Goal: Task Accomplishment & Management: Manage account settings

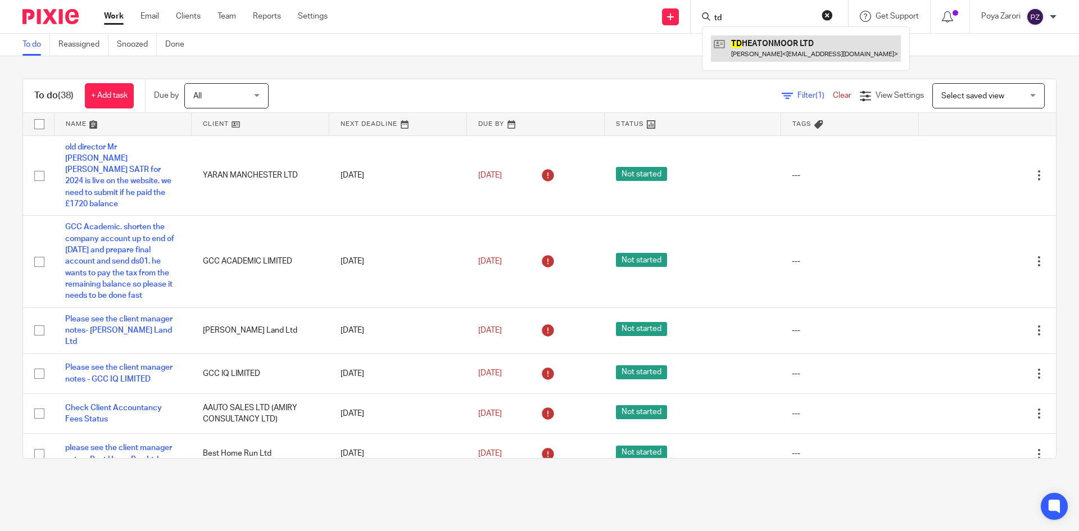
type input "td"
click at [756, 48] on link at bounding box center [806, 48] width 190 height 26
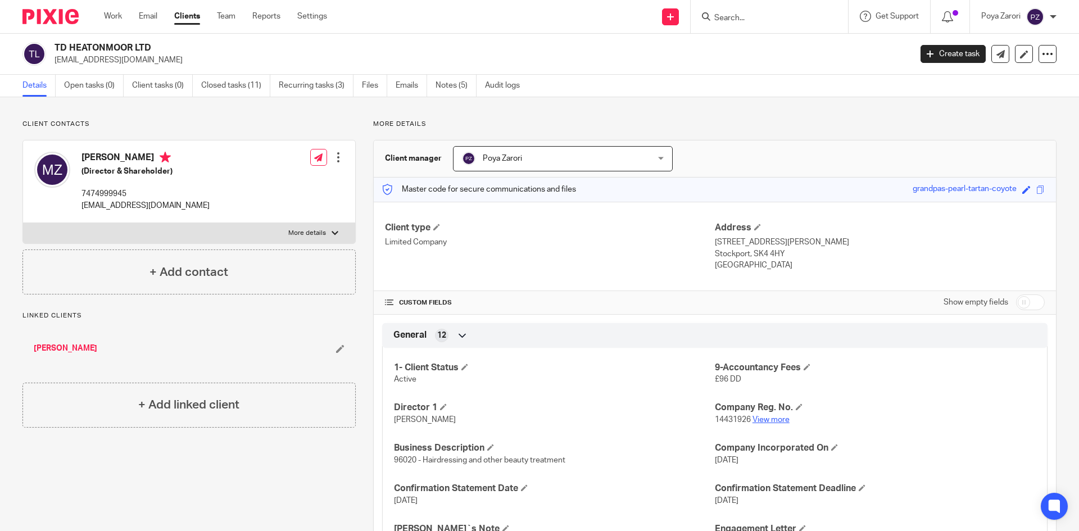
click at [770, 418] on link "View more" at bounding box center [771, 420] width 37 height 8
click at [328, 229] on label "More details" at bounding box center [189, 233] width 332 height 20
click at [23, 223] on input "More details" at bounding box center [22, 223] width 1 height 1
checkbox input "true"
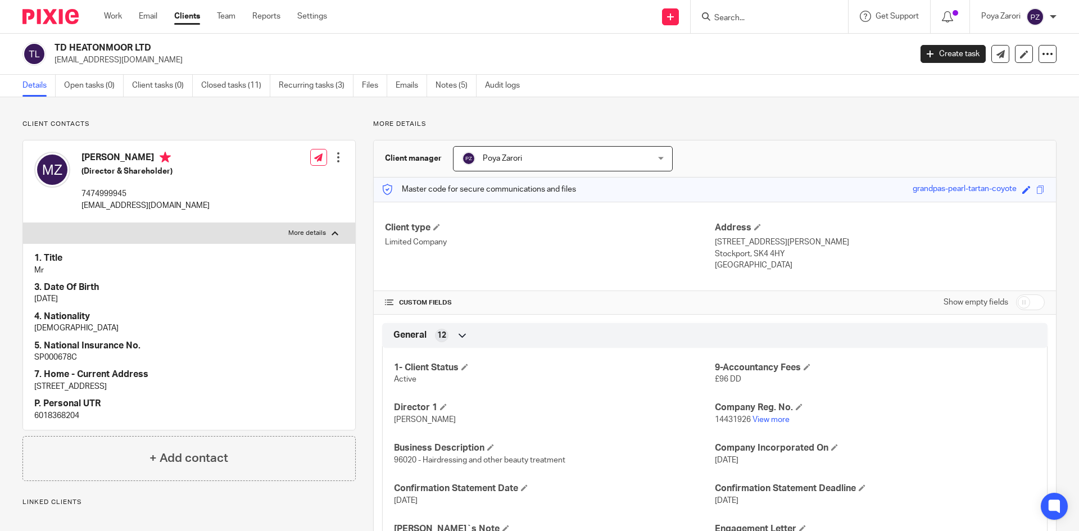
click at [69, 418] on p "6018368204" at bounding box center [189, 415] width 310 height 11
copy p "6018368204"
click at [745, 20] on input "Search" at bounding box center [763, 18] width 101 height 10
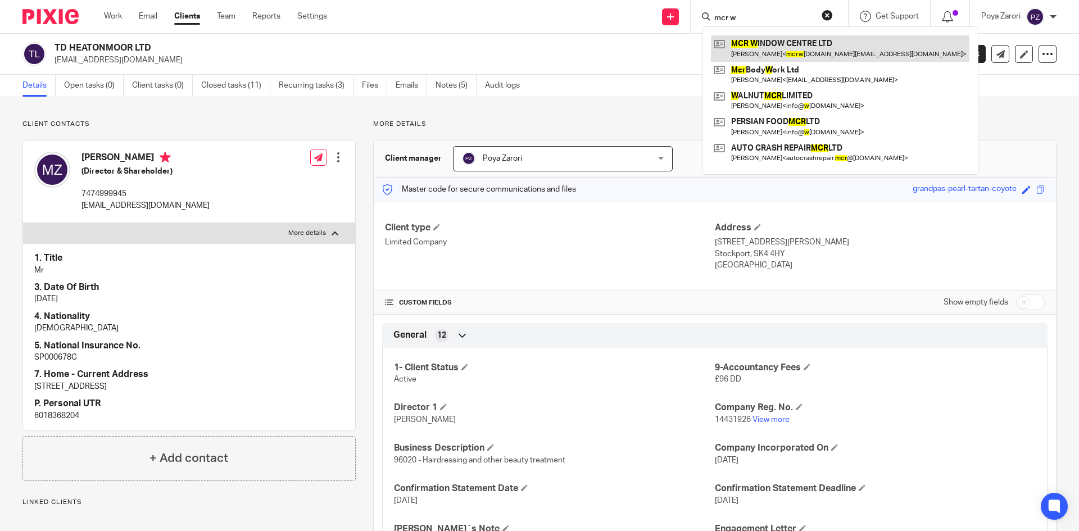
type input "mcr w"
click at [753, 49] on link at bounding box center [840, 48] width 259 height 26
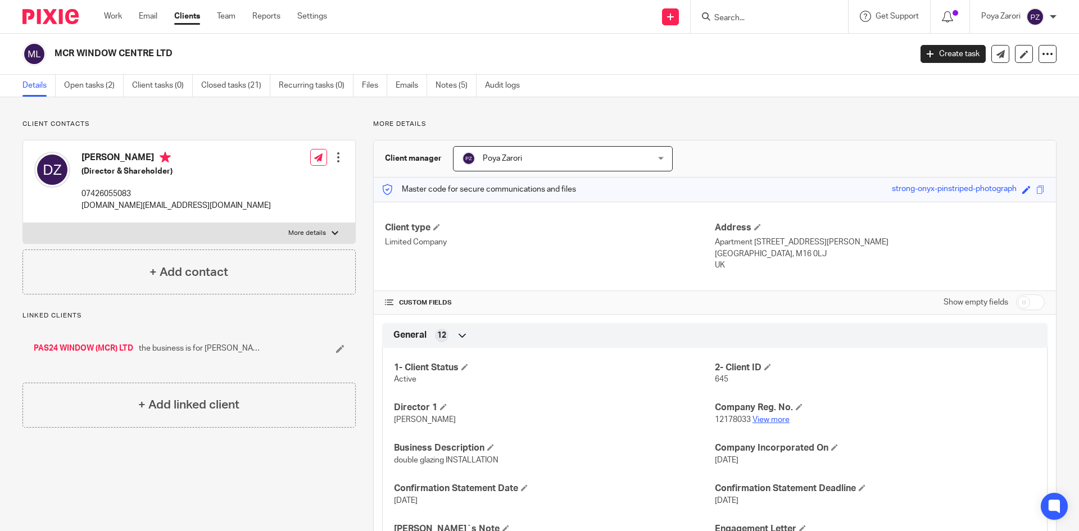
click at [776, 420] on link "View more" at bounding box center [771, 420] width 37 height 8
click at [740, 18] on input "Search" at bounding box center [763, 18] width 101 height 10
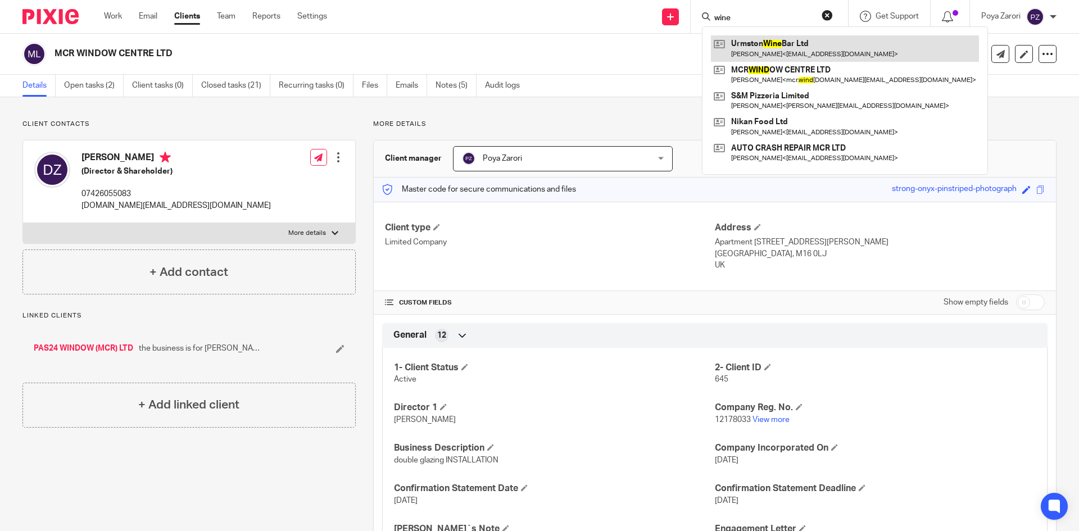
type input "wine"
click at [754, 49] on link at bounding box center [845, 48] width 268 height 26
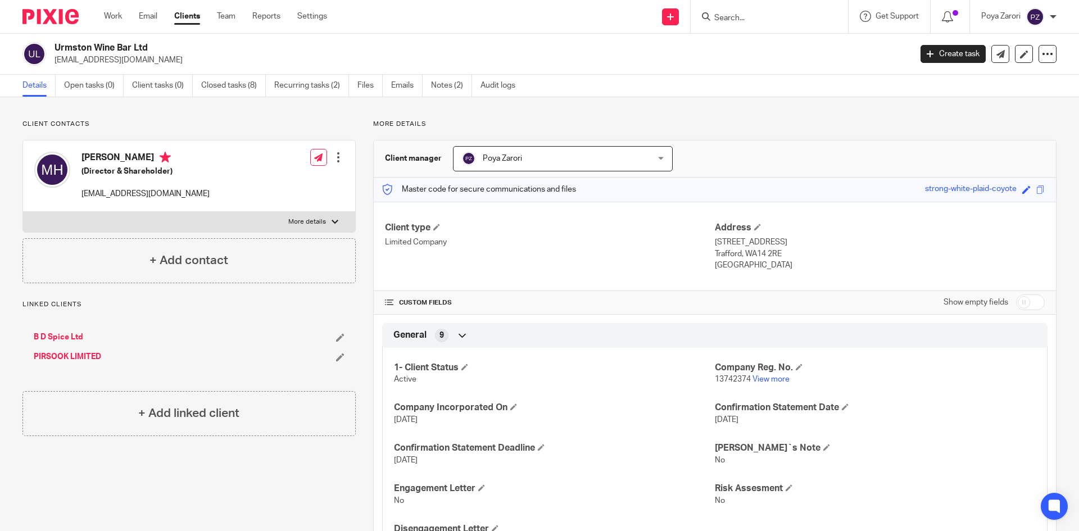
click at [767, 22] on input "Search" at bounding box center [763, 18] width 101 height 10
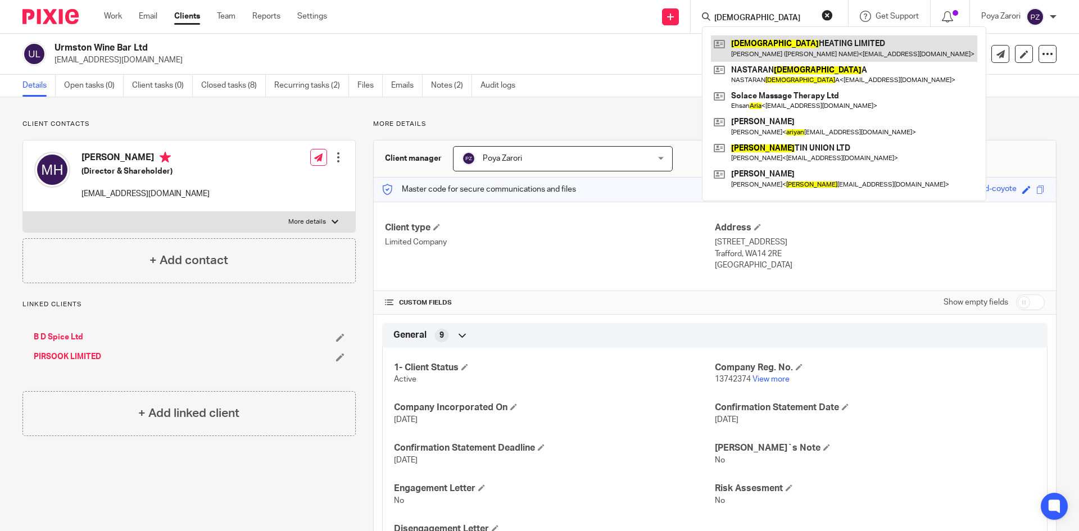
type input "arian"
click at [772, 53] on link at bounding box center [844, 48] width 266 height 26
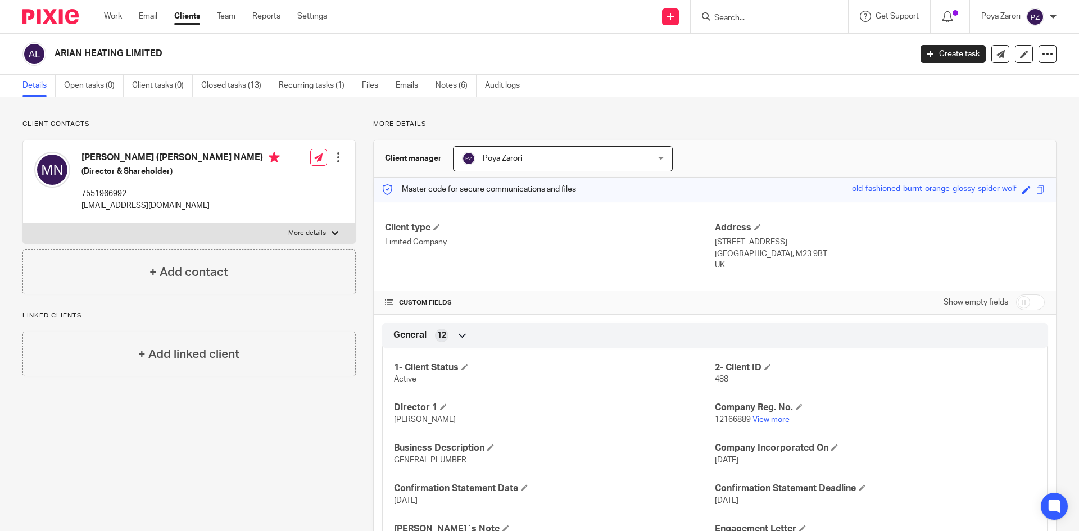
click at [767, 420] on link "View more" at bounding box center [771, 420] width 37 height 8
click at [737, 16] on input "Search" at bounding box center [763, 18] width 101 height 10
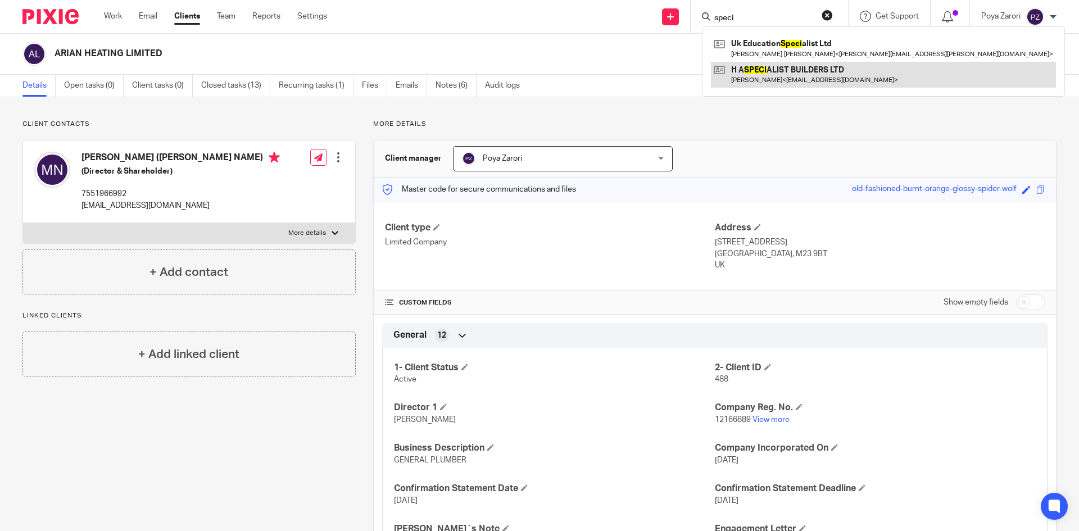
type input "speci"
click at [784, 74] on link at bounding box center [883, 75] width 345 height 26
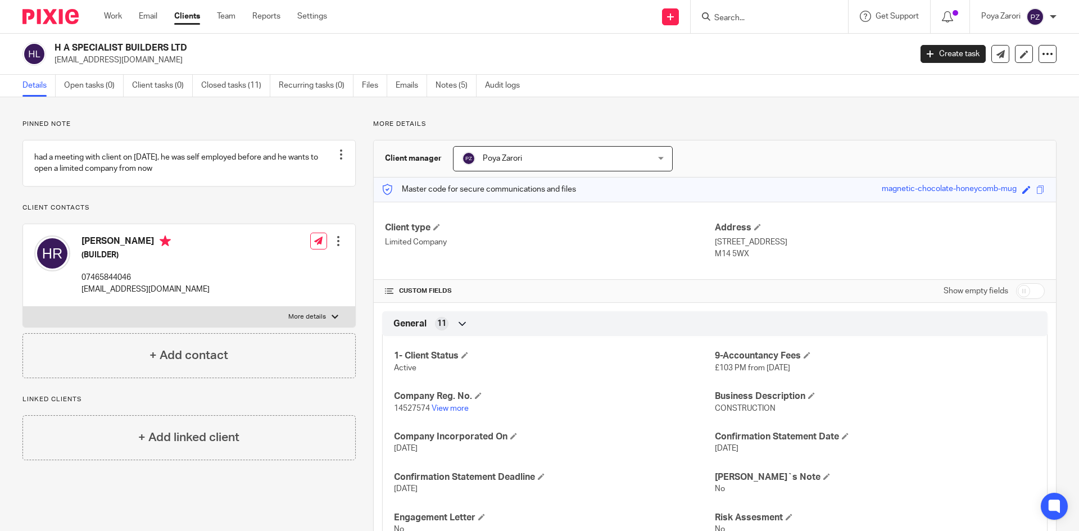
click at [314, 322] on p "More details" at bounding box center [307, 317] width 38 height 9
click at [23, 307] on input "More details" at bounding box center [22, 306] width 1 height 1
checkbox input "true"
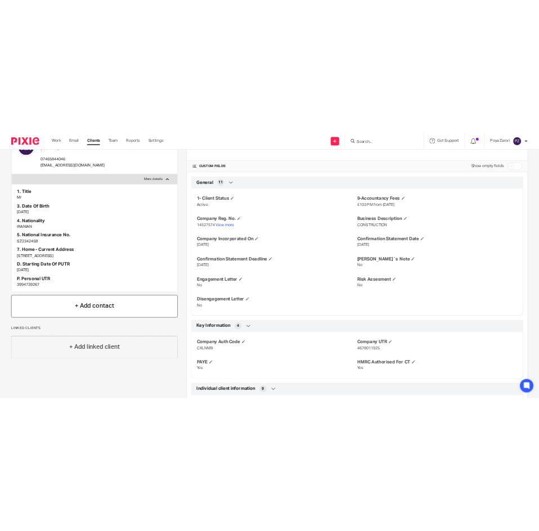
scroll to position [225, 0]
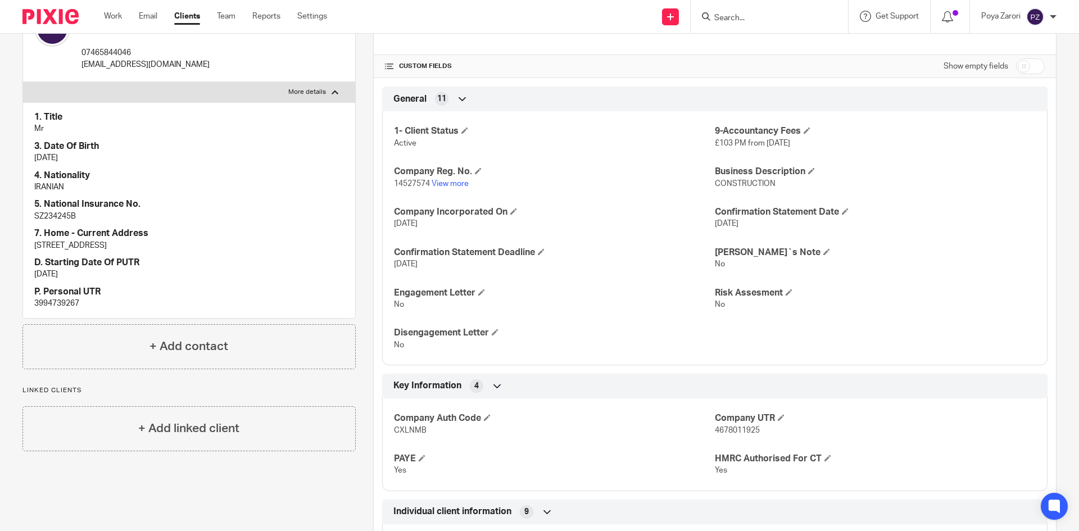
click at [62, 309] on p "3994739267" at bounding box center [189, 303] width 310 height 11
copy p "3994739267"
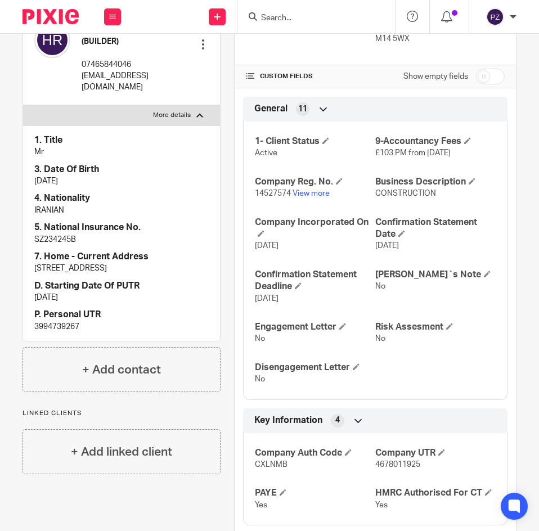
click at [63, 245] on p "SZ234245B" at bounding box center [121, 239] width 174 height 11
copy p "SZ234245B"
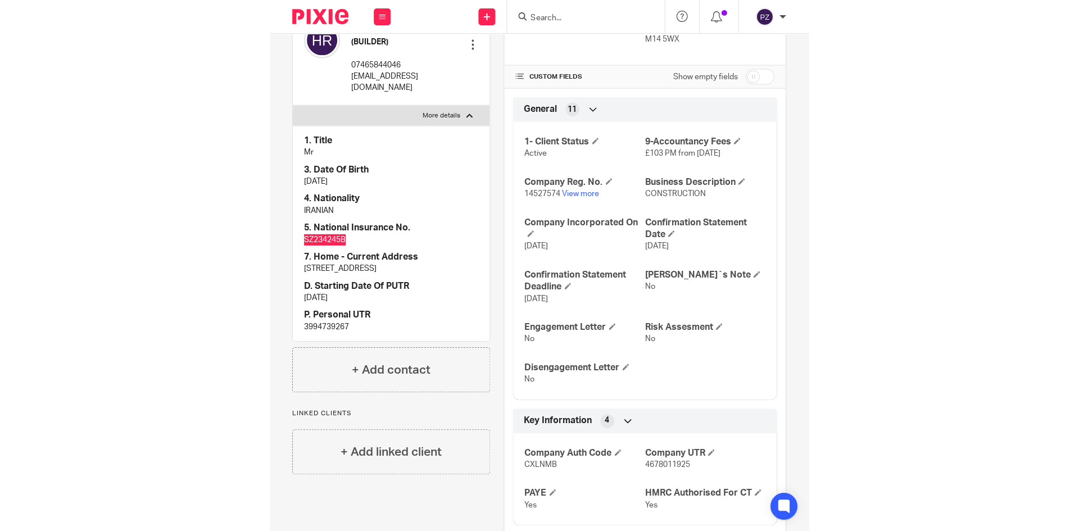
scroll to position [0, 0]
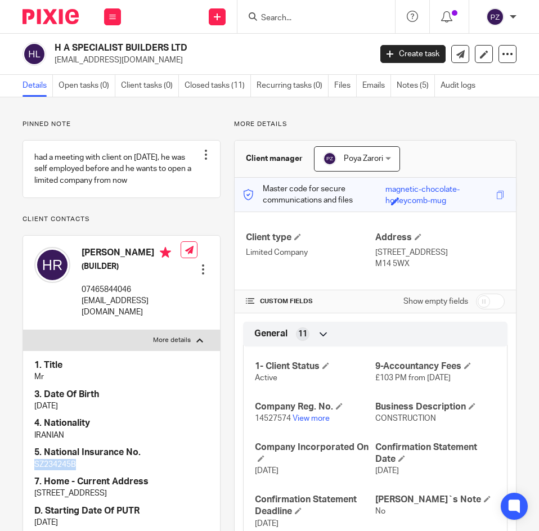
drag, startPoint x: 99, startPoint y: 277, endPoint x: 84, endPoint y: 263, distance: 19.9
click at [84, 261] on h4 "Hassan Alvandi Rizi" at bounding box center [131, 254] width 99 height 14
copy h4 "Hassan Alvandi Rizi"
click at [55, 470] on p "SZ234245B" at bounding box center [121, 464] width 174 height 11
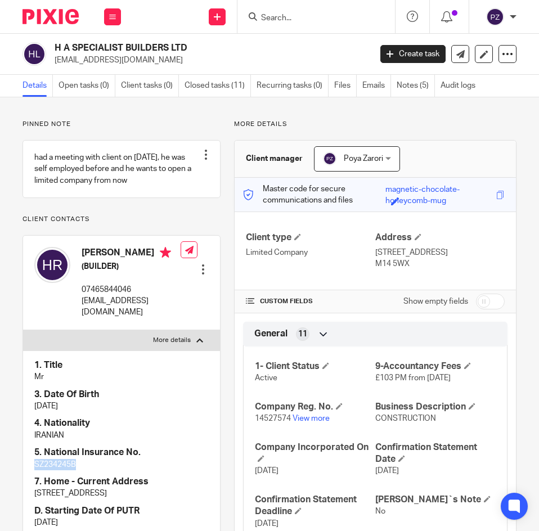
copy p "SZ234245B"
click at [89, 59] on p "hassanrizi65@gmail.com" at bounding box center [209, 60] width 309 height 11
click at [89, 58] on p "hassanrizi65@gmail.com" at bounding box center [209, 60] width 309 height 11
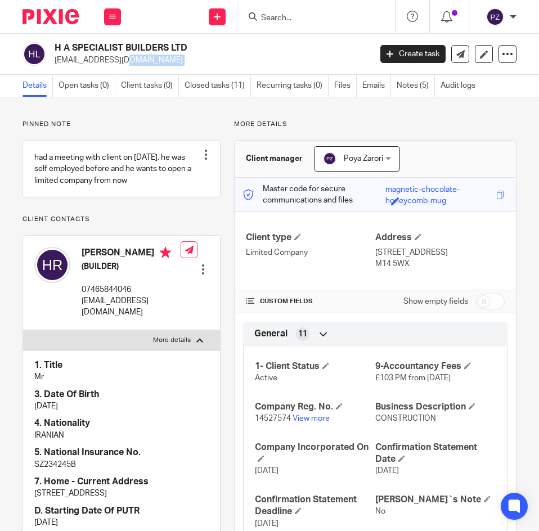
copy main "hassanrizi65@gmail.com Create task Update from Companies House Export data Merg…"
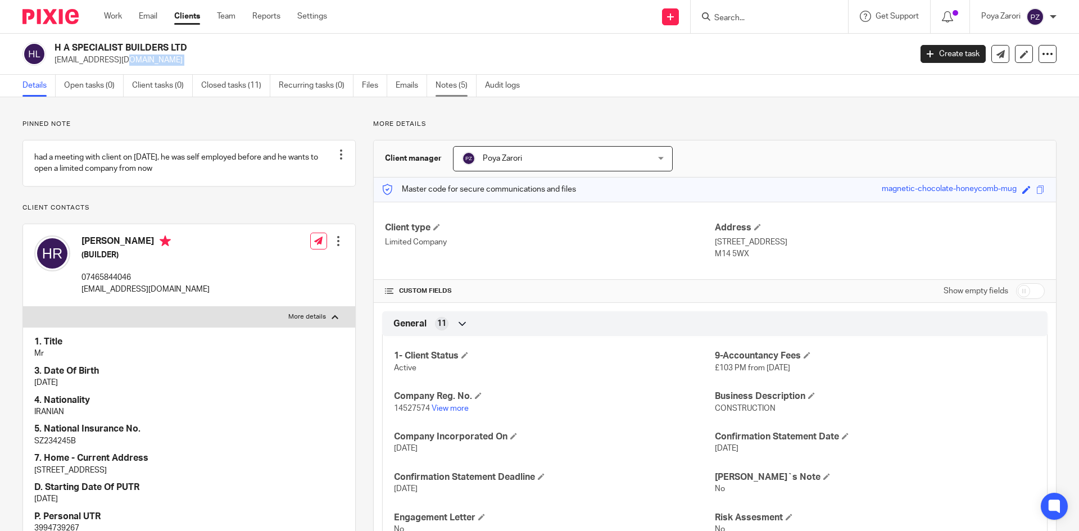
click at [459, 86] on link "Notes (5)" at bounding box center [456, 86] width 41 height 22
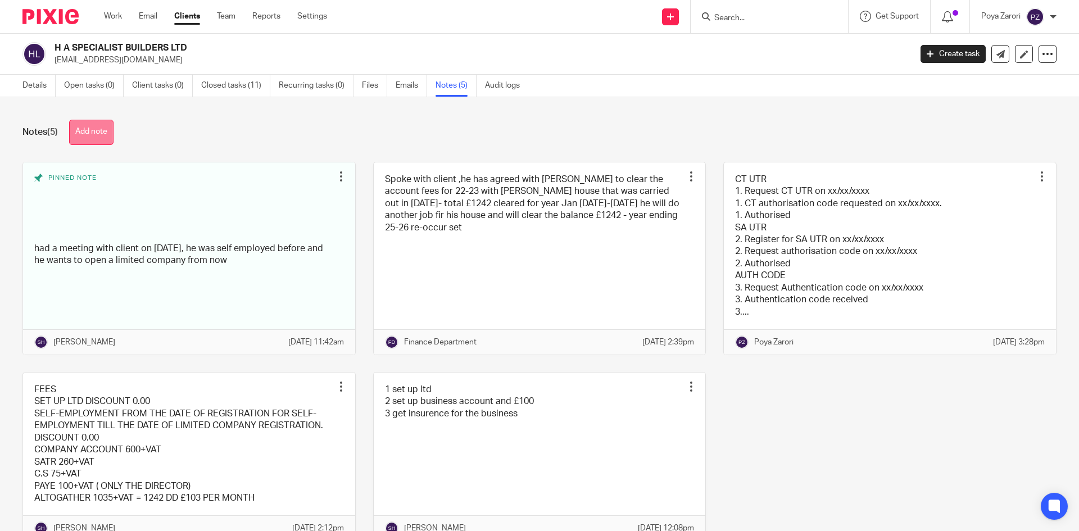
click at [103, 130] on button "Add note" at bounding box center [91, 132] width 44 height 25
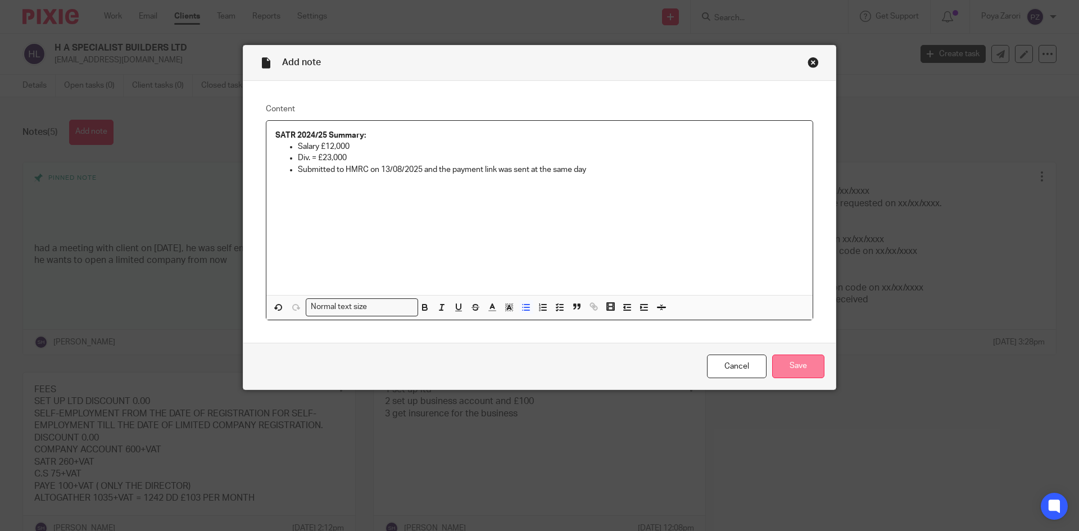
click at [798, 368] on input "Save" at bounding box center [798, 367] width 52 height 24
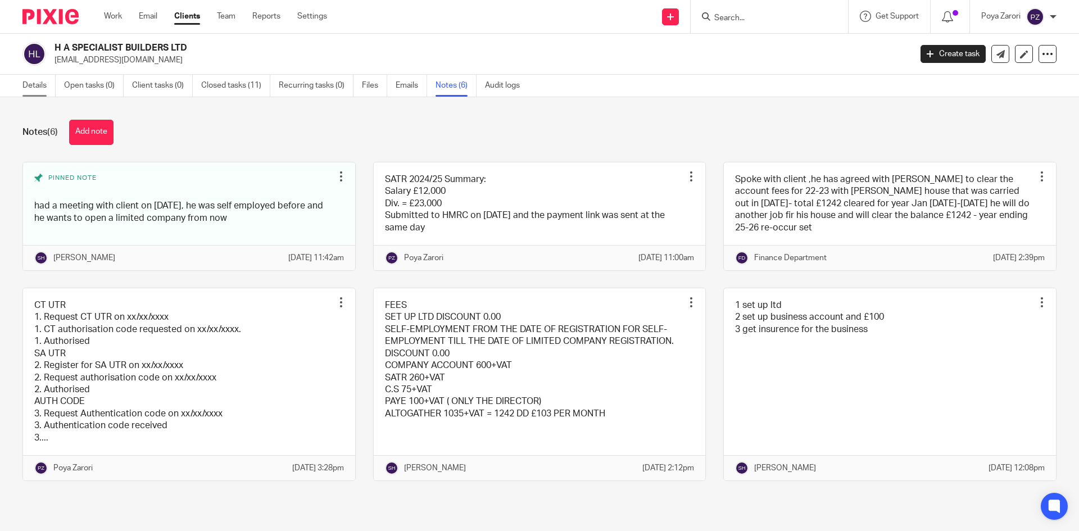
click at [39, 84] on link "Details" at bounding box center [38, 86] width 33 height 22
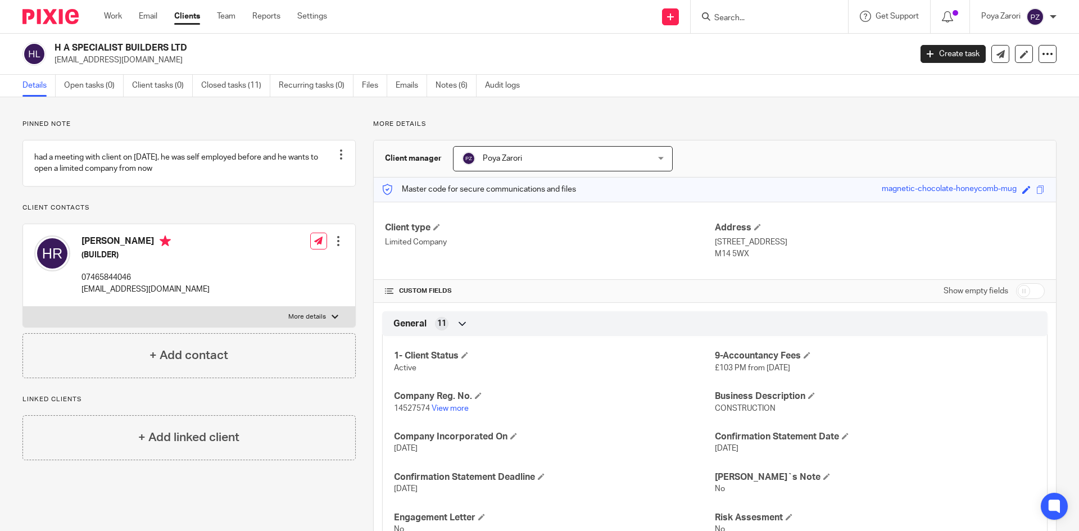
click at [1031, 290] on input "checkbox" at bounding box center [1030, 291] width 29 height 16
checkbox input "true"
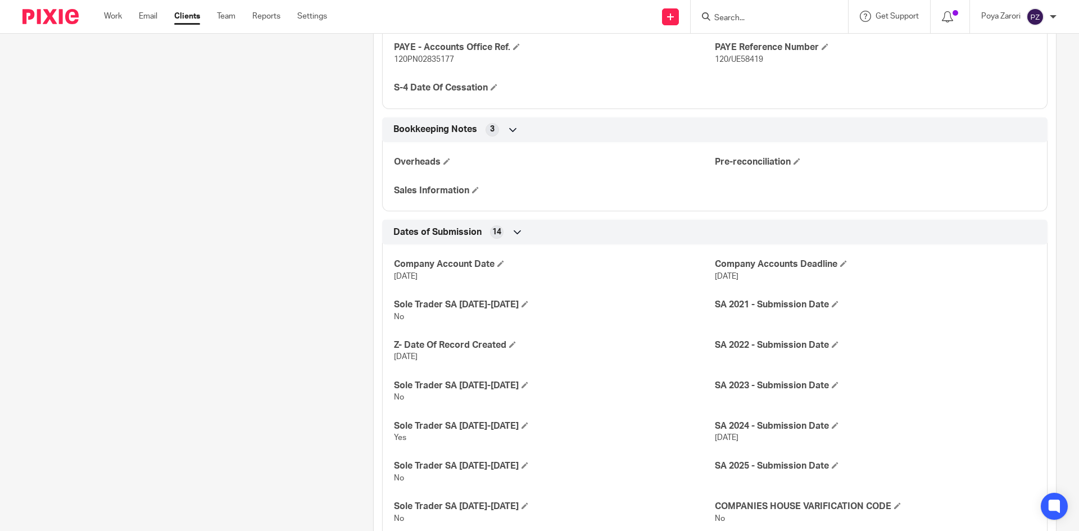
scroll to position [1445, 0]
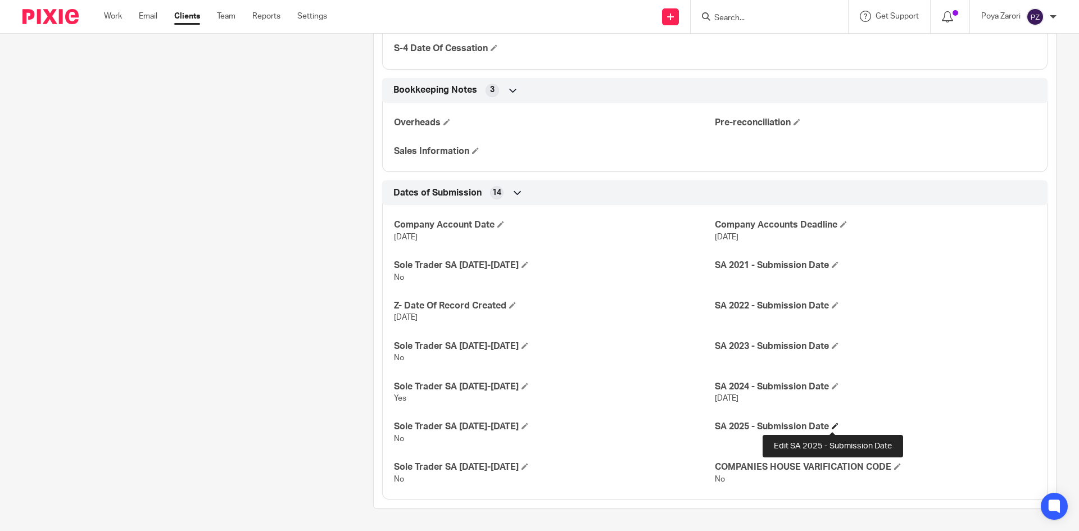
click at [833, 424] on span at bounding box center [835, 426] width 7 height 7
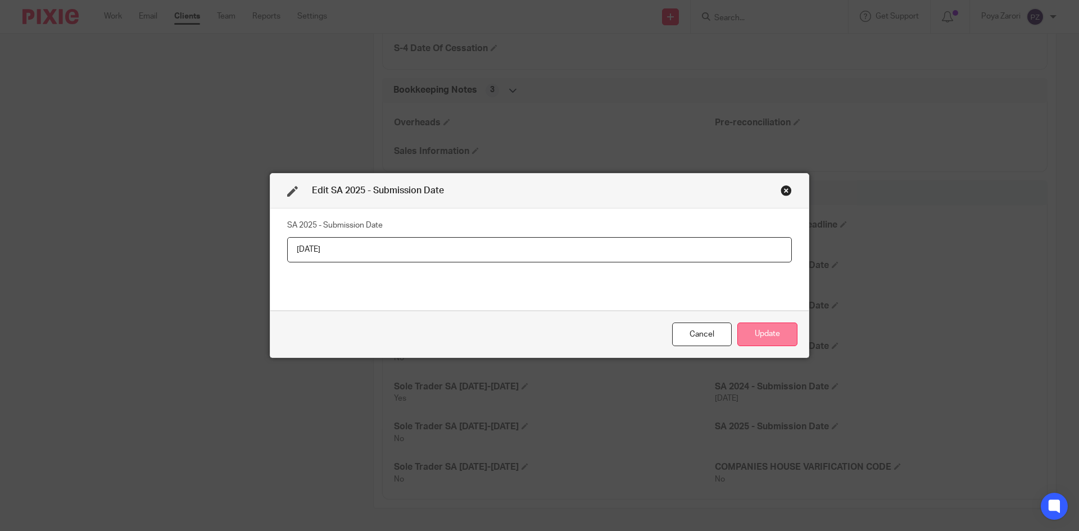
type input "13/08/2025"
click at [763, 332] on button "Update" at bounding box center [768, 335] width 60 height 24
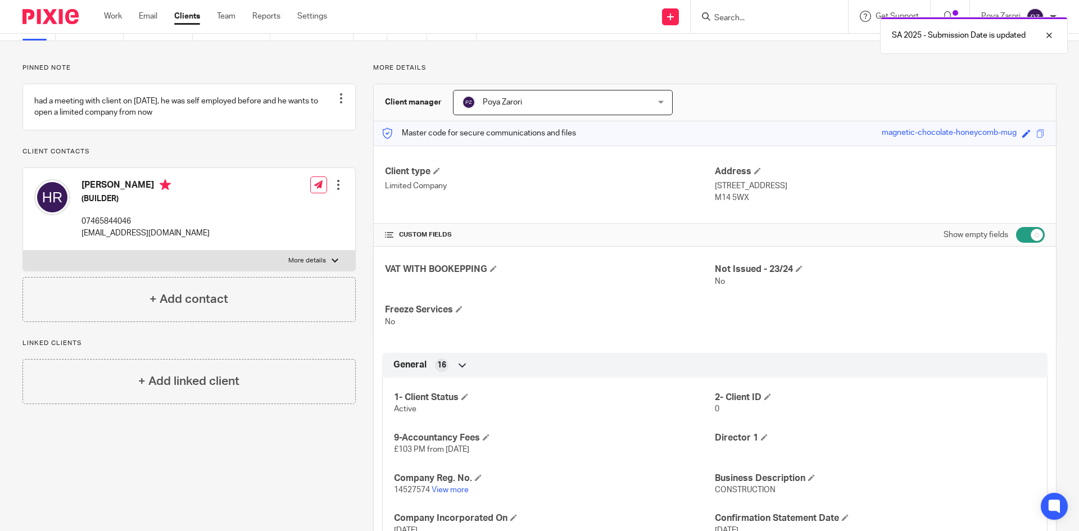
scroll to position [0, 0]
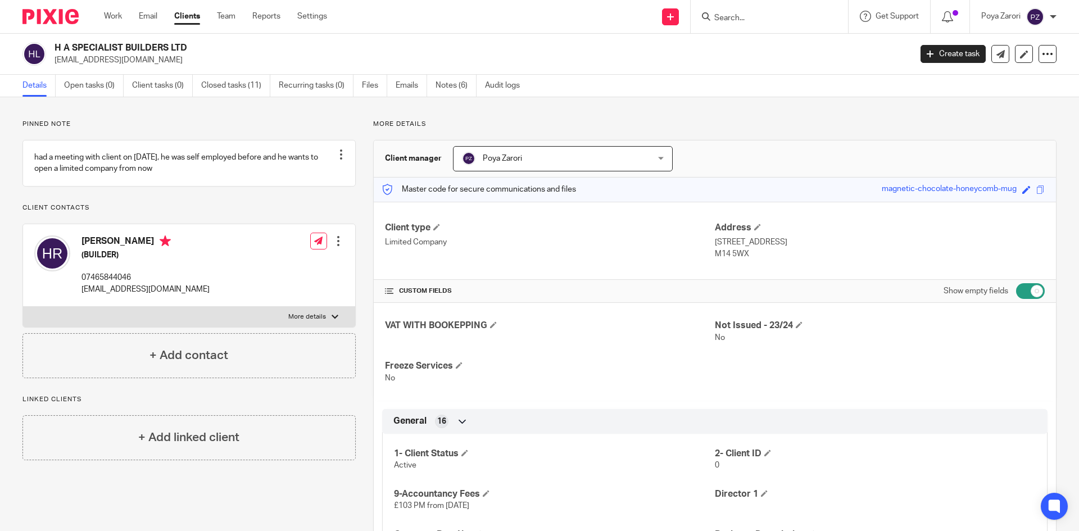
click at [748, 20] on input "Search" at bounding box center [763, 18] width 101 height 10
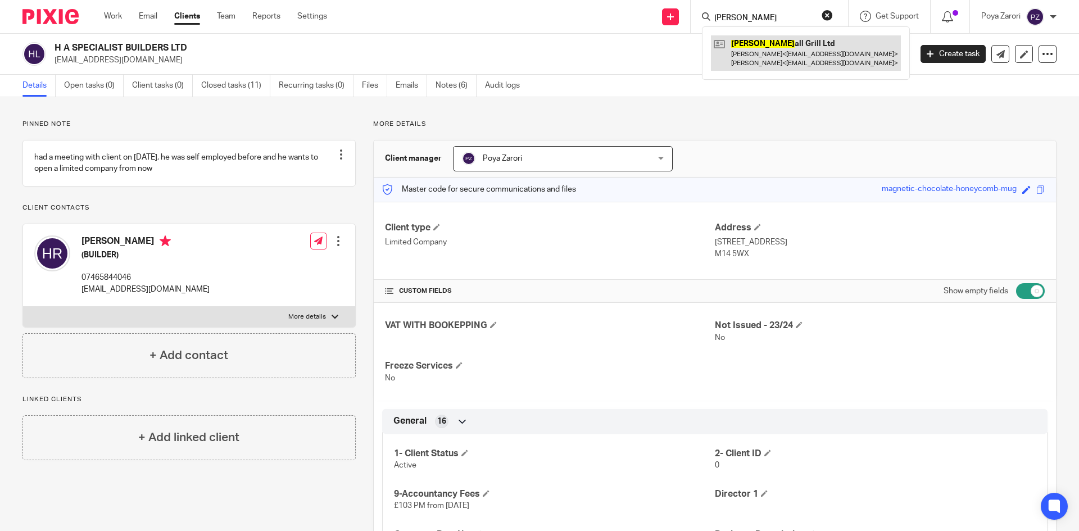
type input "bramh"
click at [789, 60] on link at bounding box center [806, 52] width 190 height 35
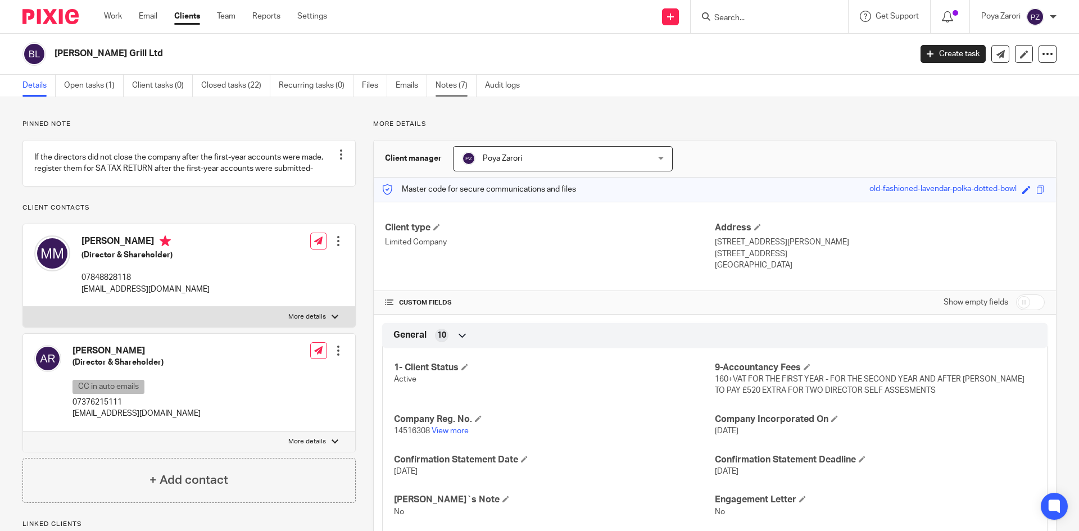
click at [445, 84] on link "Notes (7)" at bounding box center [456, 86] width 41 height 22
click at [435, 84] on ul "Details Open tasks (1) Client tasks (0) Closed tasks (22) Recurring tasks (0) F…" at bounding box center [279, 86] width 514 height 22
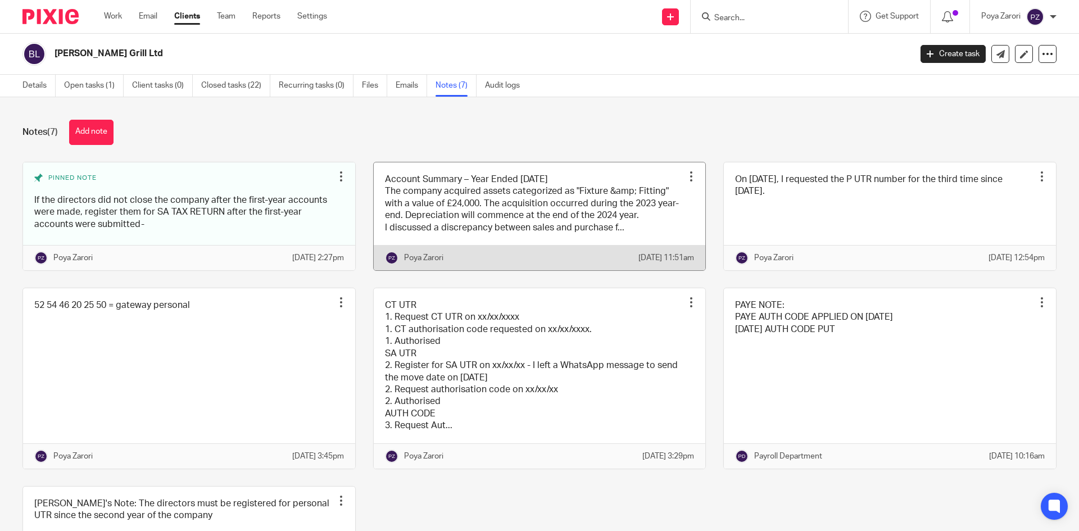
click at [540, 218] on link at bounding box center [540, 216] width 332 height 108
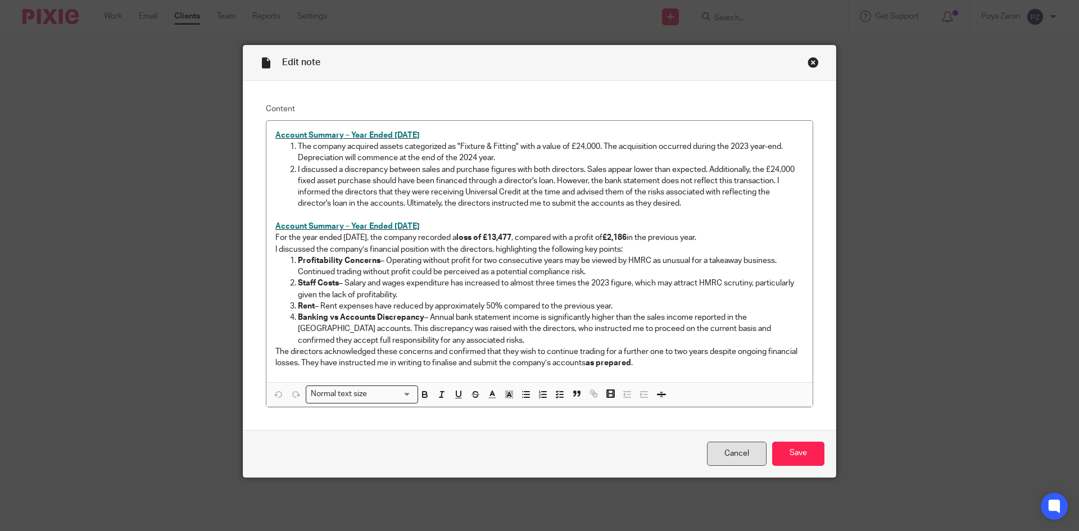
click at [734, 462] on link "Cancel" at bounding box center [737, 454] width 60 height 24
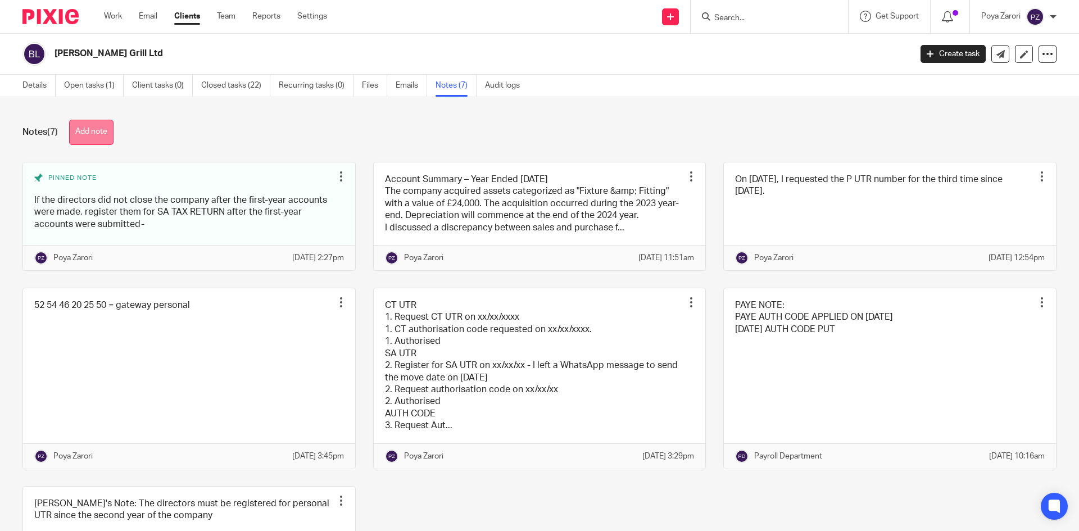
click at [96, 134] on button "Add note" at bounding box center [91, 132] width 44 height 25
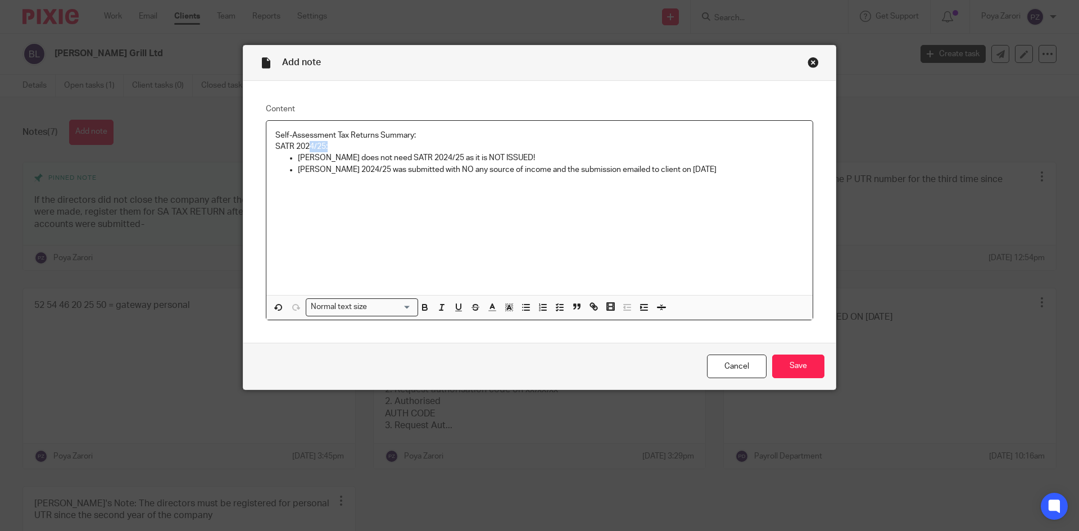
drag, startPoint x: 333, startPoint y: 147, endPoint x: 307, endPoint y: 146, distance: 25.3
click at [307, 146] on p "SATR 2024/25:" at bounding box center [539, 146] width 528 height 11
drag, startPoint x: 372, startPoint y: 132, endPoint x: 270, endPoint y: 130, distance: 102.3
click at [270, 130] on div "Self-Assessment Tax Returns Summary: SATR 2024/25: Amin does not need SATR 2024…" at bounding box center [539, 208] width 546 height 174
drag, startPoint x: 420, startPoint y: 307, endPoint x: 428, endPoint y: 301, distance: 9.6
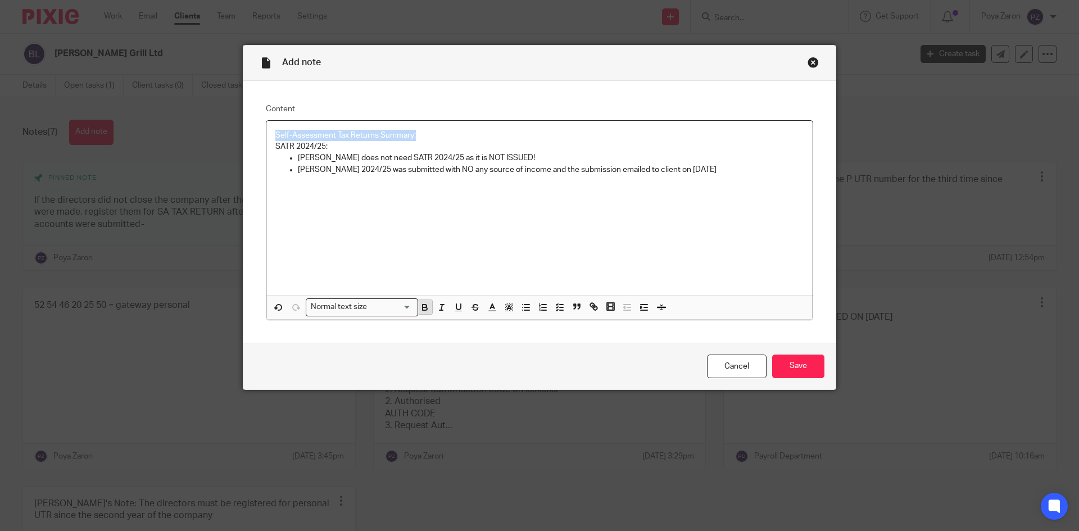
click at [420, 305] on icon "button" at bounding box center [425, 307] width 10 height 10
click at [444, 250] on div "Self-Assessment Tax Returns Summary: SATR 2024/25: Amin does not need SATR 2024…" at bounding box center [539, 208] width 546 height 174
drag, startPoint x: 279, startPoint y: 147, endPoint x: 239, endPoint y: 146, distance: 40.5
click at [243, 146] on div "Content Self-Assessment Tax Returns Summary: SATR 2024/25: Amin does not need S…" at bounding box center [539, 212] width 593 height 262
click at [424, 311] on icon "button" at bounding box center [425, 307] width 10 height 10
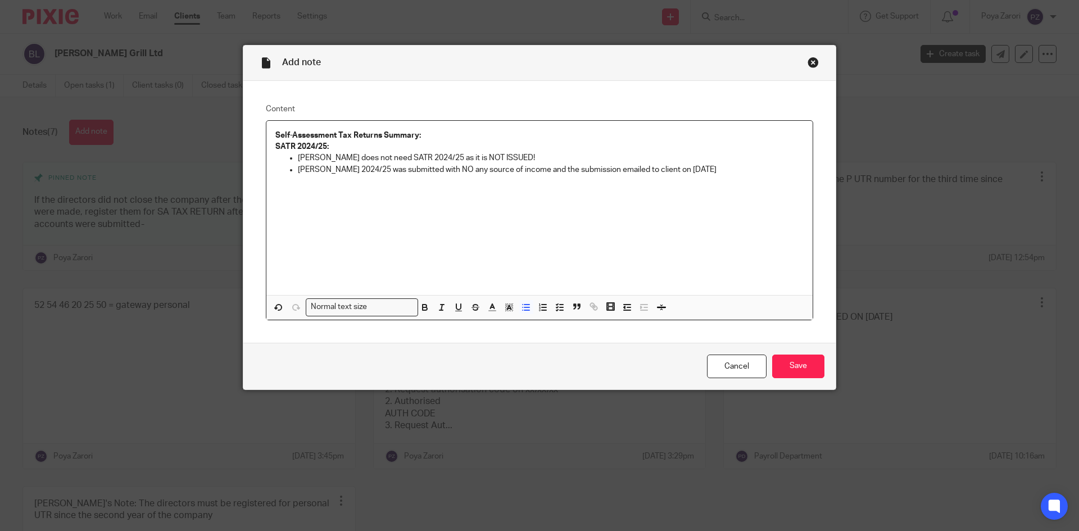
click at [427, 248] on div "Self-Assessment Tax Returns Summary: SATR 2024/25: Amin does not need SATR 2024…" at bounding box center [539, 208] width 546 height 174
drag, startPoint x: 420, startPoint y: 133, endPoint x: 271, endPoint y: 131, distance: 149.5
click at [275, 131] on p "Self-Assessment Tax Returns Summary:" at bounding box center [539, 135] width 528 height 11
click at [491, 307] on line "button" at bounding box center [492, 307] width 3 height 0
click at [559, 343] on li "color:#0062B1" at bounding box center [563, 344] width 8 height 8
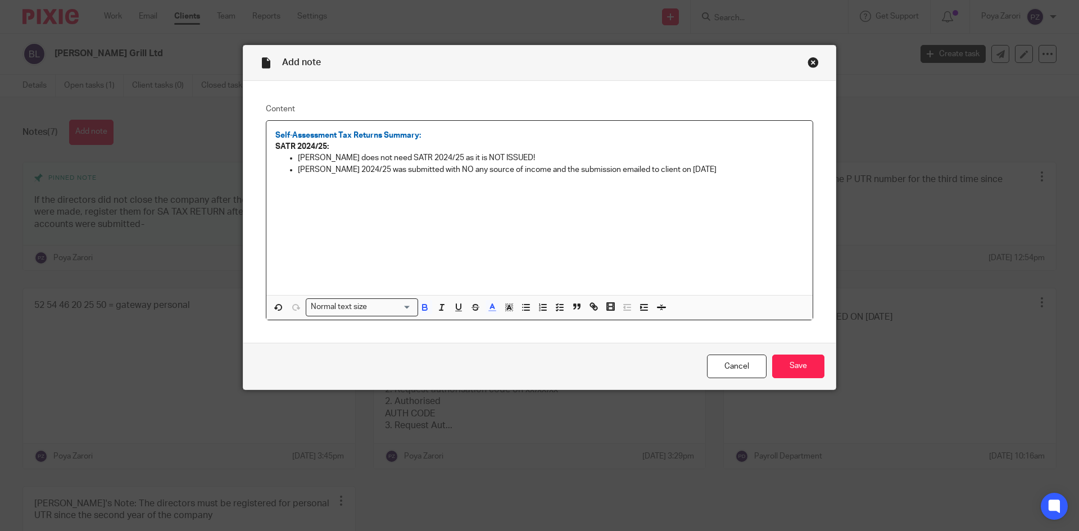
click at [528, 186] on div "Self-Assessment Tax Returns Summary: SATR 2024/25: Amin does not need SATR 2024…" at bounding box center [539, 208] width 546 height 174
drag, startPoint x: 437, startPoint y: 135, endPoint x: 445, endPoint y: 135, distance: 7.9
click at [441, 135] on p "Self-Assessment Tax Returns Summary:" at bounding box center [539, 135] width 528 height 11
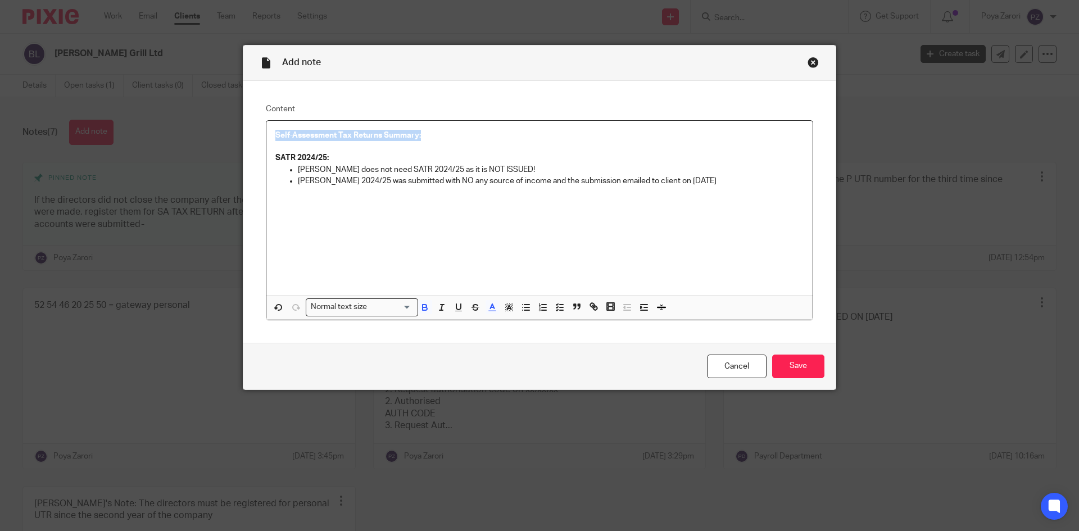
drag, startPoint x: 386, startPoint y: 134, endPoint x: 266, endPoint y: 132, distance: 119.8
click at [266, 132] on div "Self-Assessment Tax Returns Summary: SATR 2024/25: Amin does not need SATR 2024…" at bounding box center [539, 208] width 546 height 174
click at [456, 309] on icon "button" at bounding box center [458, 307] width 4 height 6
click at [514, 263] on div "Self-Assessment Tax Returns Summary: SATR 2024/25: Amin does not need SATR 2024…" at bounding box center [539, 208] width 546 height 174
drag, startPoint x: 488, startPoint y: 167, endPoint x: 443, endPoint y: 167, distance: 45.0
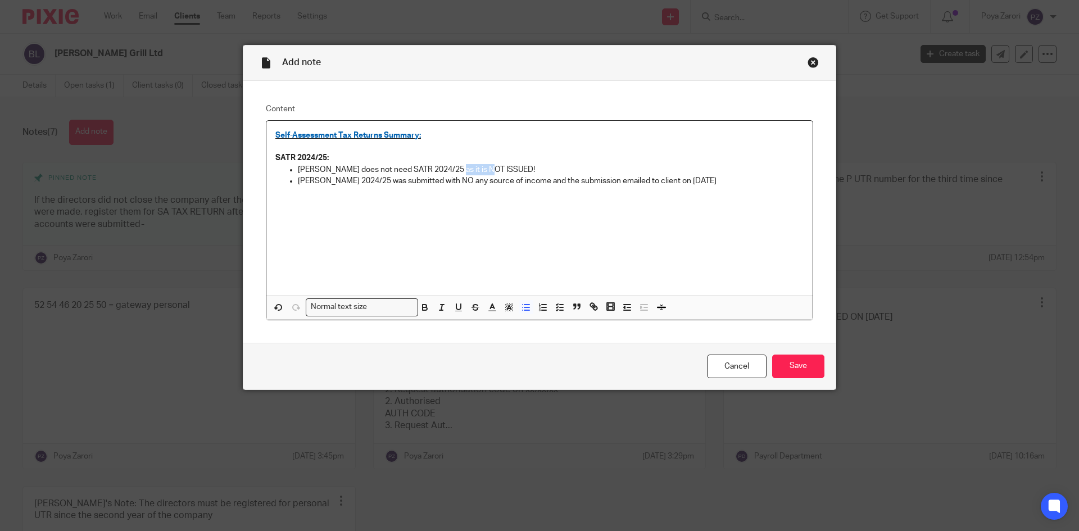
click at [443, 167] on p "Amin does not need SATR 2024/25 as it is NOT ISSUED!" at bounding box center [551, 169] width 506 height 11
click at [426, 309] on icon "button" at bounding box center [425, 307] width 10 height 10
click at [648, 246] on div "Self-Assessment Tax Returns Summary: SATR 2024/25: Amin does not need SATR 2024…" at bounding box center [539, 208] width 546 height 174
drag, startPoint x: 436, startPoint y: 181, endPoint x: 522, endPoint y: 182, distance: 86.6
click at [522, 182] on p "Amir SATR 2024/25 was submitted with NO any source of income and the submission…" at bounding box center [551, 180] width 506 height 11
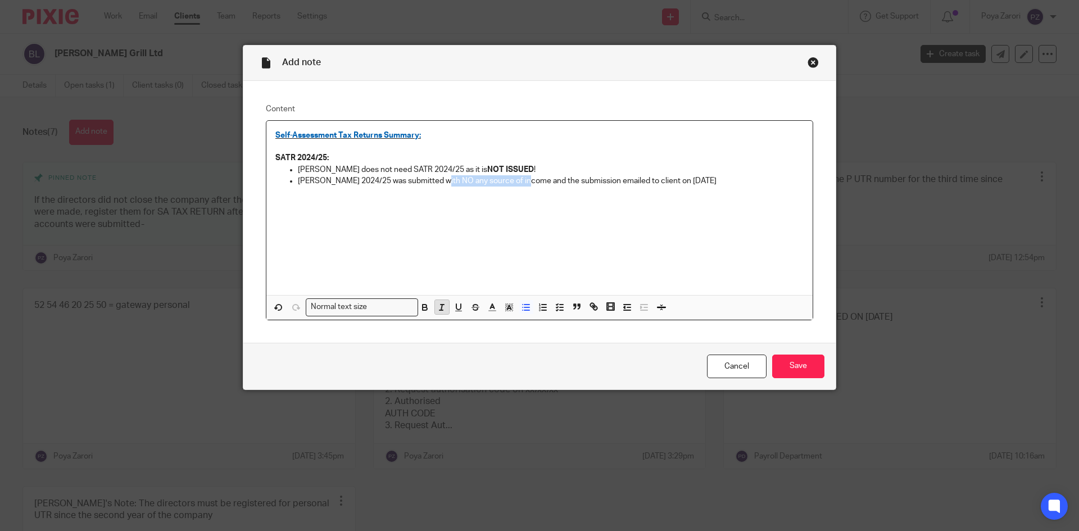
drag, startPoint x: 424, startPoint y: 305, endPoint x: 445, endPoint y: 301, distance: 21.1
click at [426, 304] on icon "button" at bounding box center [425, 307] width 10 height 10
click at [554, 272] on div "Self-Assessment Tax Returns Summary: SATR 2024/25: Amin does not need SATR 2024…" at bounding box center [539, 208] width 546 height 174
click at [794, 370] on input "Save" at bounding box center [798, 367] width 52 height 24
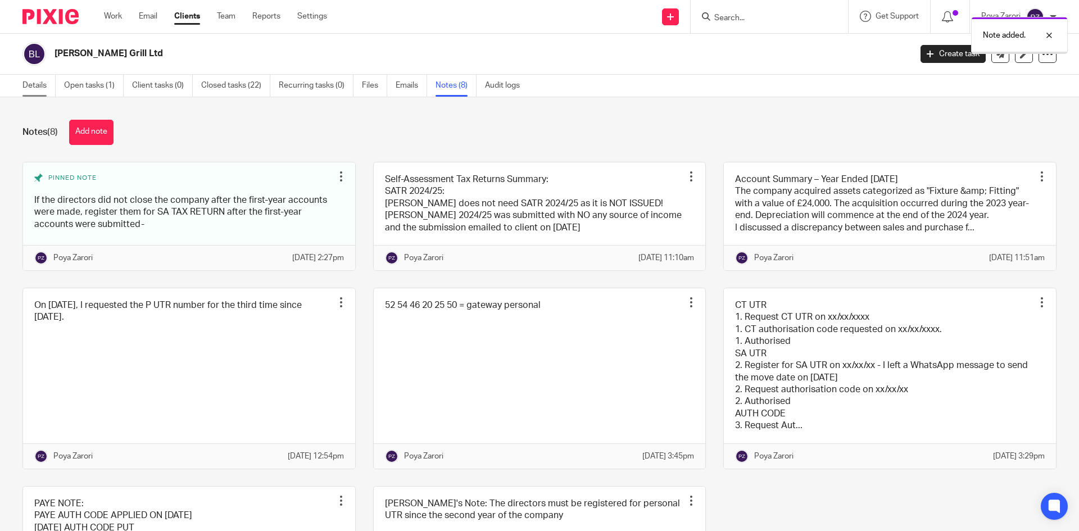
click at [38, 82] on link "Details" at bounding box center [38, 86] width 33 height 22
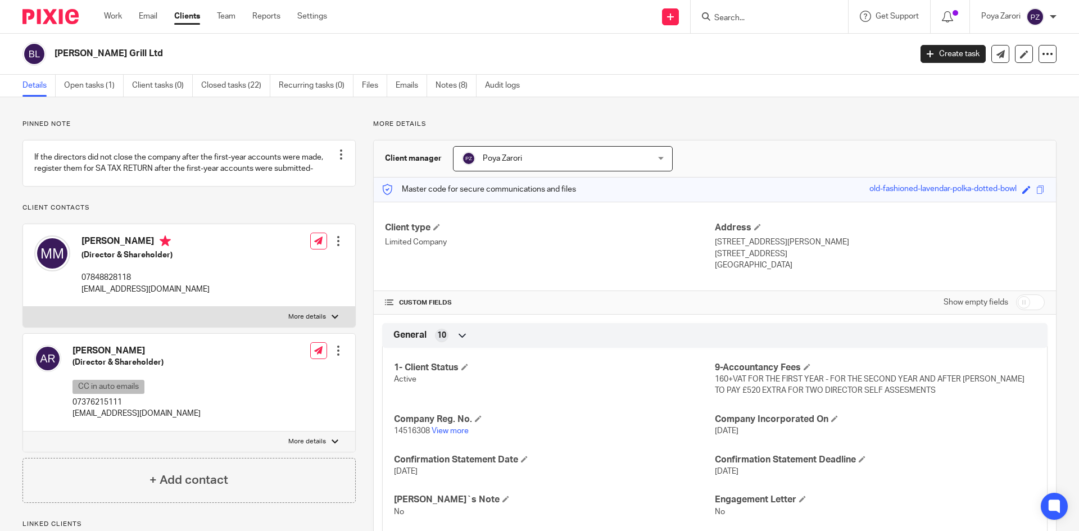
click at [733, 19] on input "Search" at bounding box center [763, 18] width 101 height 10
click at [732, 21] on input "Search" at bounding box center [763, 18] width 101 height 10
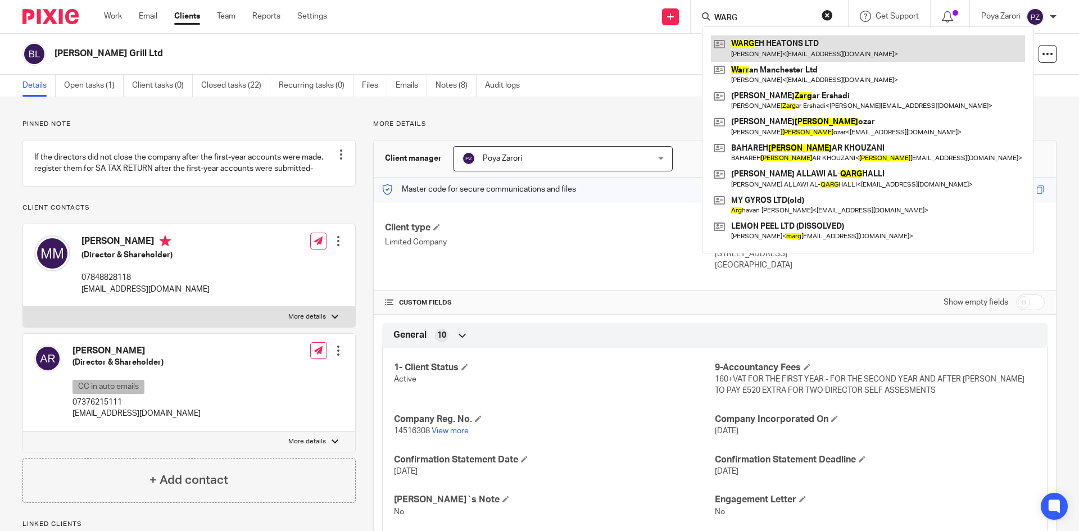
type input "WARG"
click at [801, 49] on link at bounding box center [868, 48] width 314 height 26
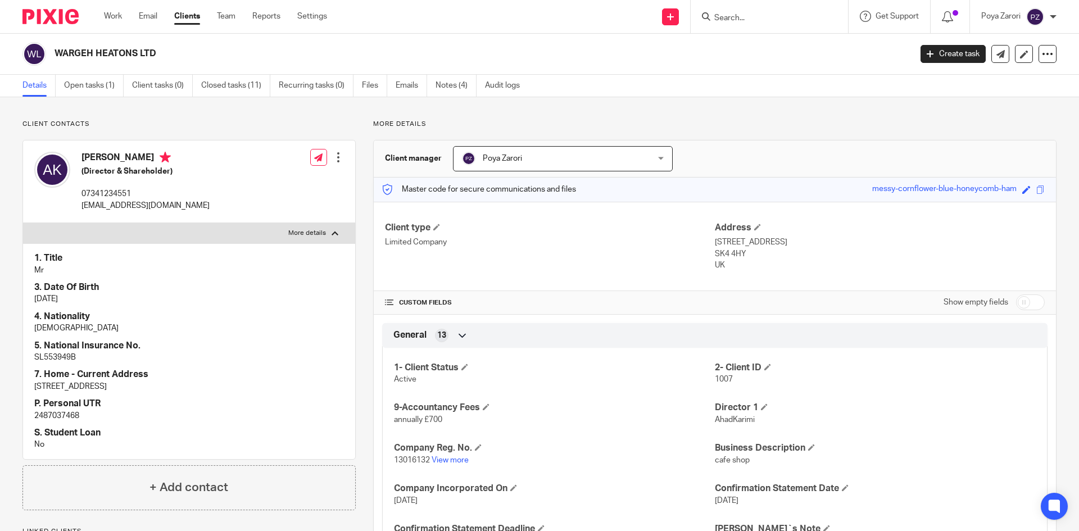
click at [52, 354] on p "SL553949B" at bounding box center [189, 357] width 310 height 11
copy p "SL553949B"
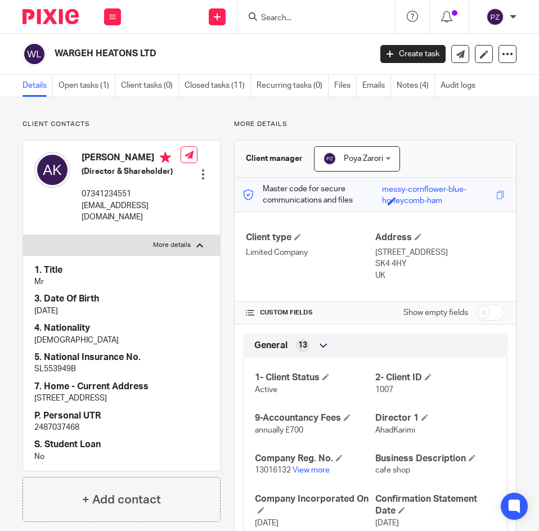
click at [123, 216] on p "[EMAIL_ADDRESS][DOMAIN_NAME]" at bounding box center [131, 211] width 99 height 23
click at [123, 216] on p "cafewargeh@gmail.com" at bounding box center [131, 211] width 99 height 23
copy div "cafewargeh@gmail.com"
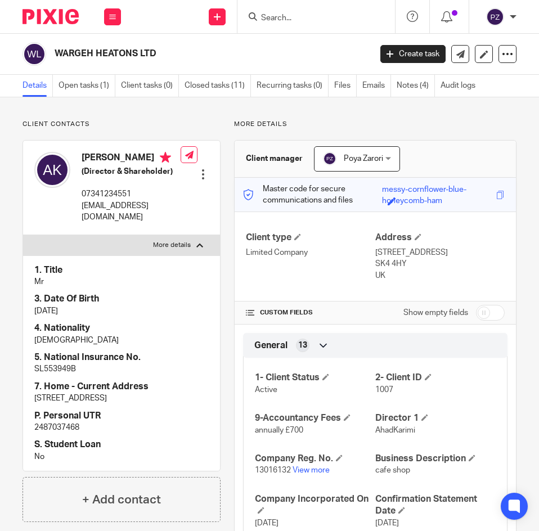
click at [111, 52] on h2 "WARGEH HEATONS LTD" at bounding box center [178, 54] width 247 height 12
copy main "WARGEH HEATONS LTD Create task Update from Companies House Export data Merge Ar…"
click at [298, 468] on link "View more" at bounding box center [310, 470] width 37 height 8
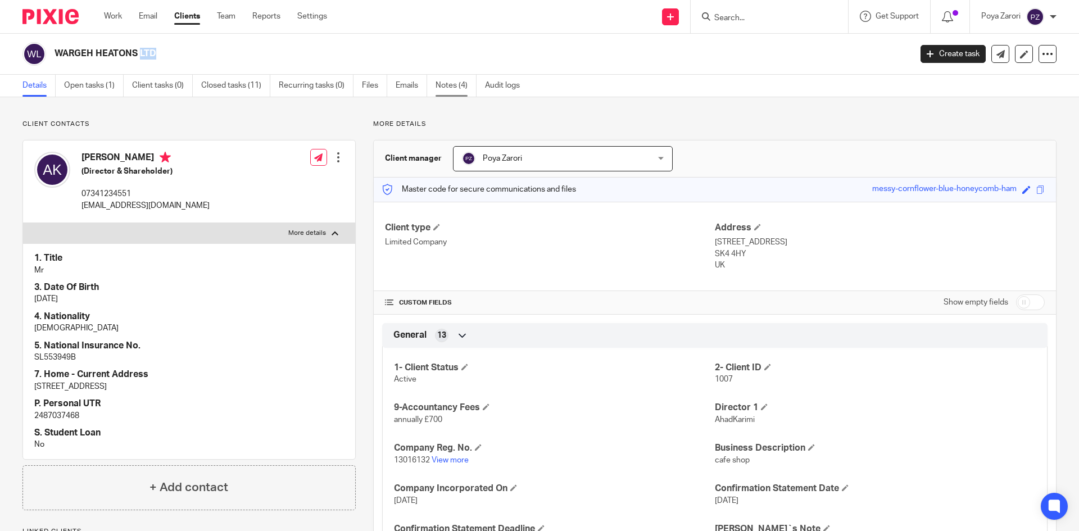
click at [457, 85] on link "Notes (4)" at bounding box center [456, 86] width 41 height 22
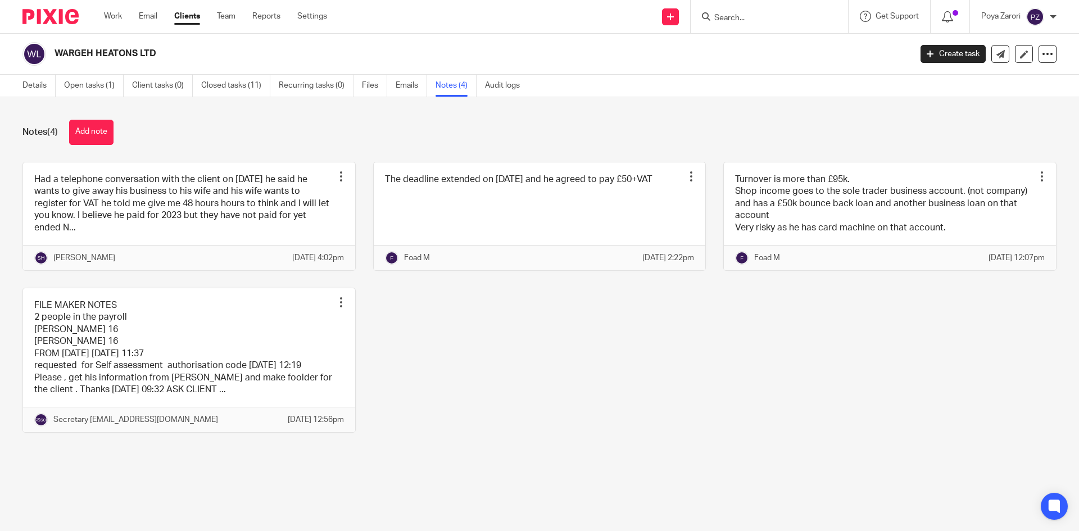
click at [96, 128] on button "Add note" at bounding box center [91, 132] width 44 height 25
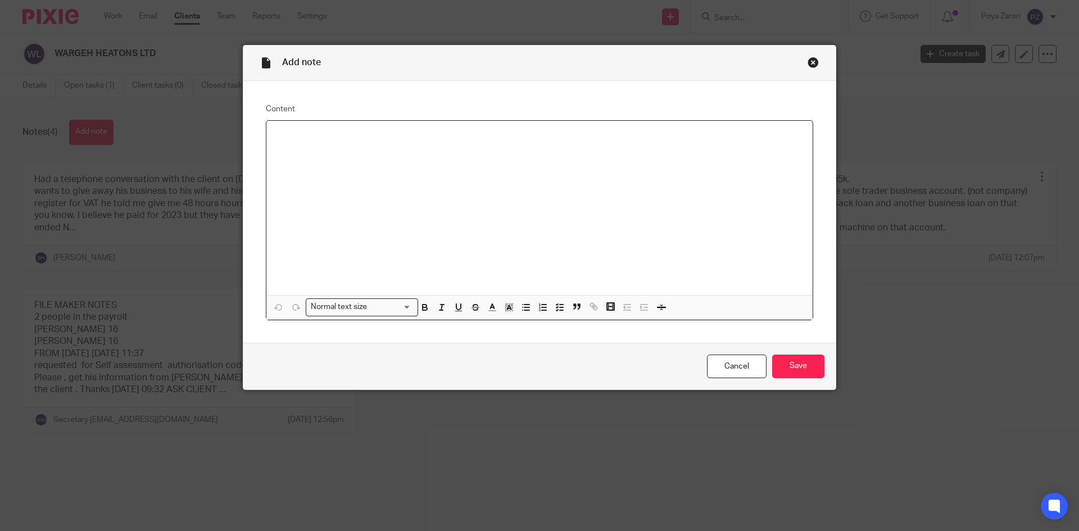
click at [810, 60] on div "Close this dialog window" at bounding box center [813, 62] width 11 height 11
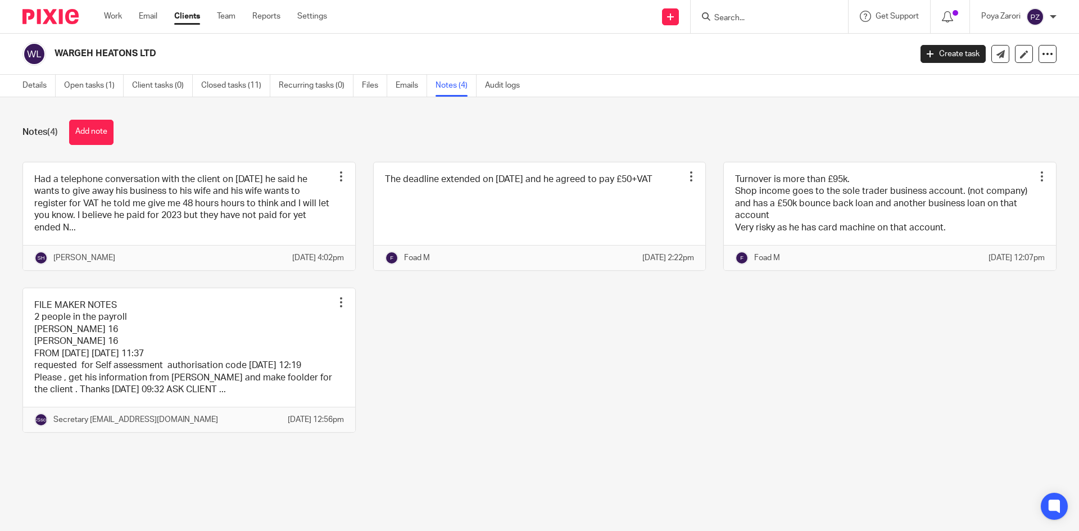
drag, startPoint x: 101, startPoint y: 131, endPoint x: 106, endPoint y: 133, distance: 5.9
click at [101, 132] on button "Add note" at bounding box center [91, 132] width 44 height 25
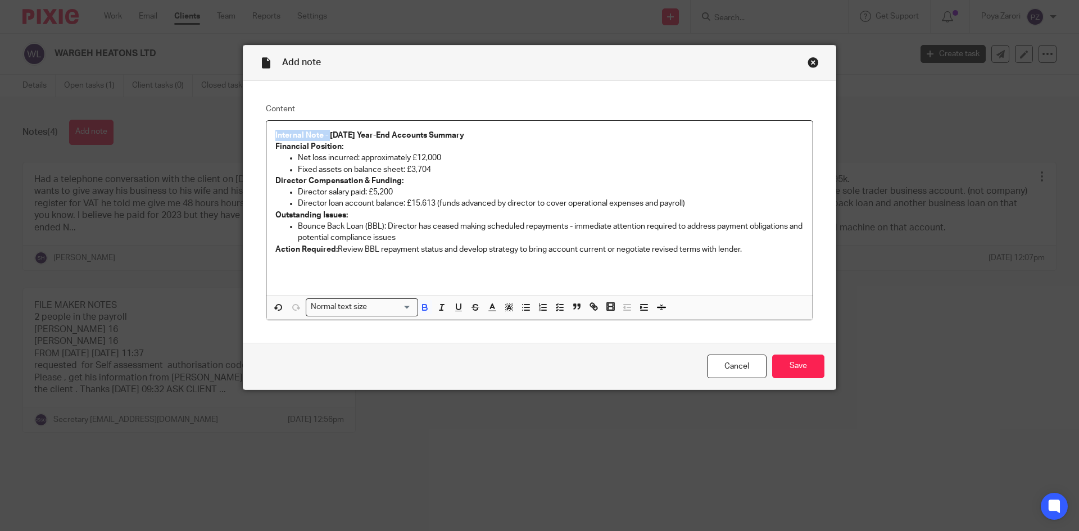
drag, startPoint x: 325, startPoint y: 135, endPoint x: 246, endPoint y: 123, distance: 80.1
click at [246, 123] on div "Content Internal Note - [DATE] Year-End Accounts Summary Financial Position: Ne…" at bounding box center [539, 212] width 593 height 262
click at [508, 160] on p "Net loss incurred: approximately £12,000" at bounding box center [551, 157] width 506 height 11
drag, startPoint x: 328, startPoint y: 134, endPoint x: 241, endPoint y: 129, distance: 87.8
click at [243, 129] on div "Content Internal Note - [DATE] Year-End Accounts Summary Financial Position: Ne…" at bounding box center [539, 212] width 593 height 262
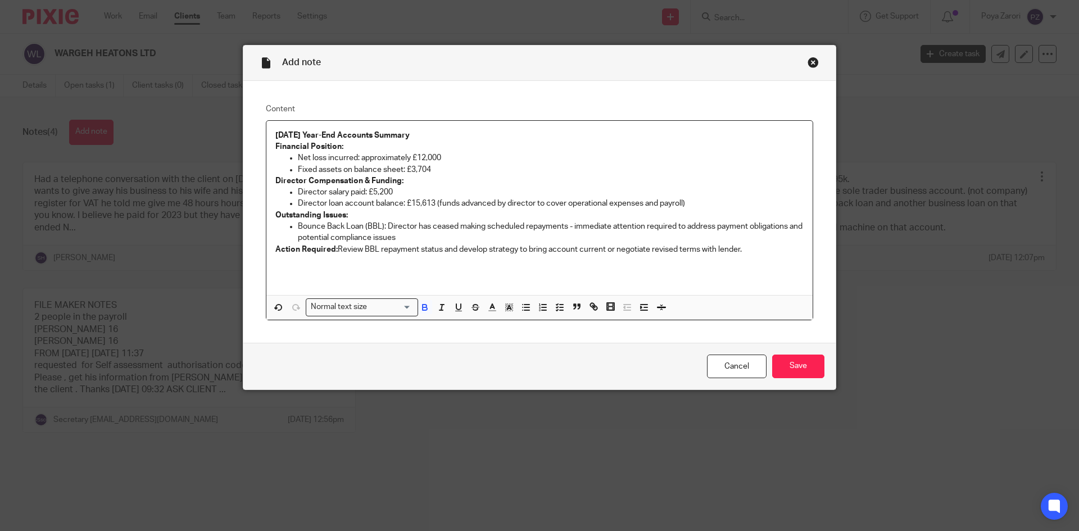
drag, startPoint x: 438, startPoint y: 132, endPoint x: 311, endPoint y: 179, distance: 136.1
click at [273, 123] on div "[DATE] Year-End Accounts Summary Financial Position: Net loss incurred: approxi…" at bounding box center [539, 208] width 546 height 174
drag, startPoint x: 492, startPoint y: 305, endPoint x: 504, endPoint y: 311, distance: 13.8
click at [491, 302] on icon "button" at bounding box center [492, 307] width 10 height 10
click at [561, 342] on li "color:#0062B1" at bounding box center [563, 344] width 8 height 8
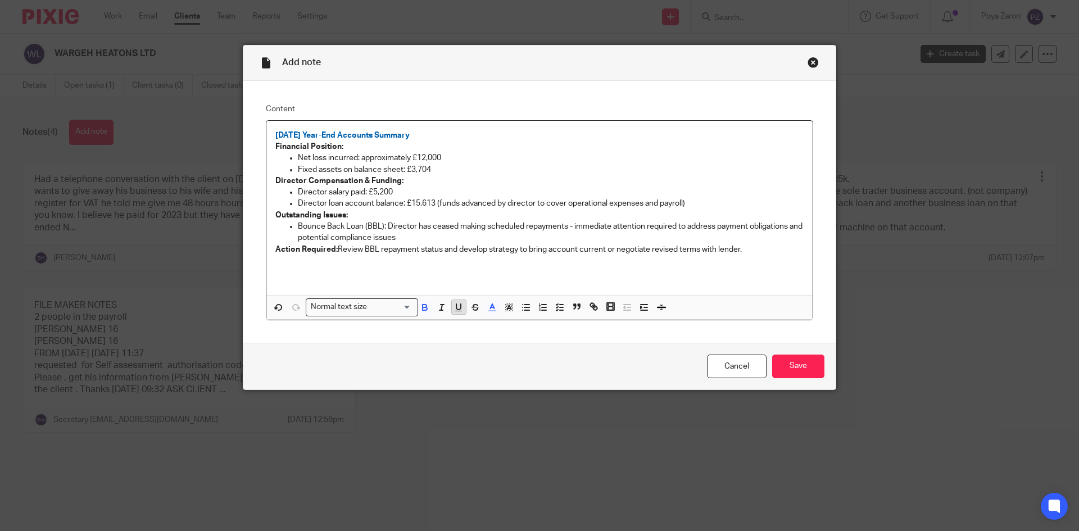
click at [454, 309] on icon "button" at bounding box center [459, 307] width 10 height 10
click at [650, 139] on p "November 2024 Year-End Accounts Summary" at bounding box center [539, 135] width 528 height 11
click at [631, 159] on p "Net loss incurred: approximately £12,000" at bounding box center [551, 157] width 506 height 11
drag, startPoint x: 740, startPoint y: 253, endPoint x: 500, endPoint y: 253, distance: 240.0
click at [499, 253] on p "Action Required: Review BBL repayment status and develop strategy to bring acco…" at bounding box center [539, 249] width 528 height 11
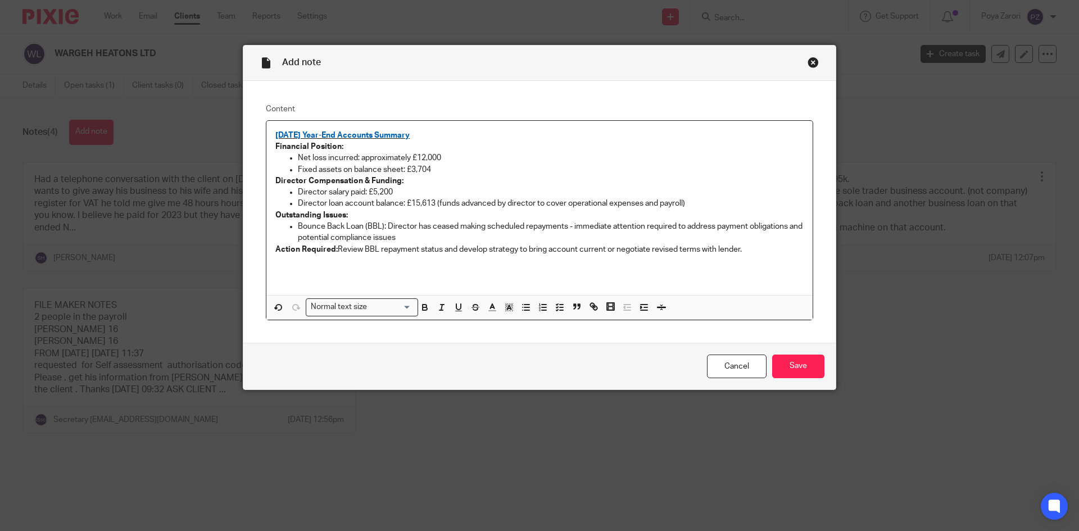
click at [709, 283] on div "November 2024 Year-End Accounts Summary Financial Position: Net loss incurred: …" at bounding box center [539, 208] width 546 height 174
drag, startPoint x: 440, startPoint y: 251, endPoint x: 505, endPoint y: 252, distance: 65.2
click at [505, 252] on p "Action Required: Review BBL repayment status and develop strategy to bring acco…" at bounding box center [539, 249] width 528 height 11
click at [476, 266] on p at bounding box center [539, 260] width 528 height 11
click at [482, 251] on p "Action Required: Review BBL repayment status and develop strategy to bring acco…" at bounding box center [539, 249] width 528 height 11
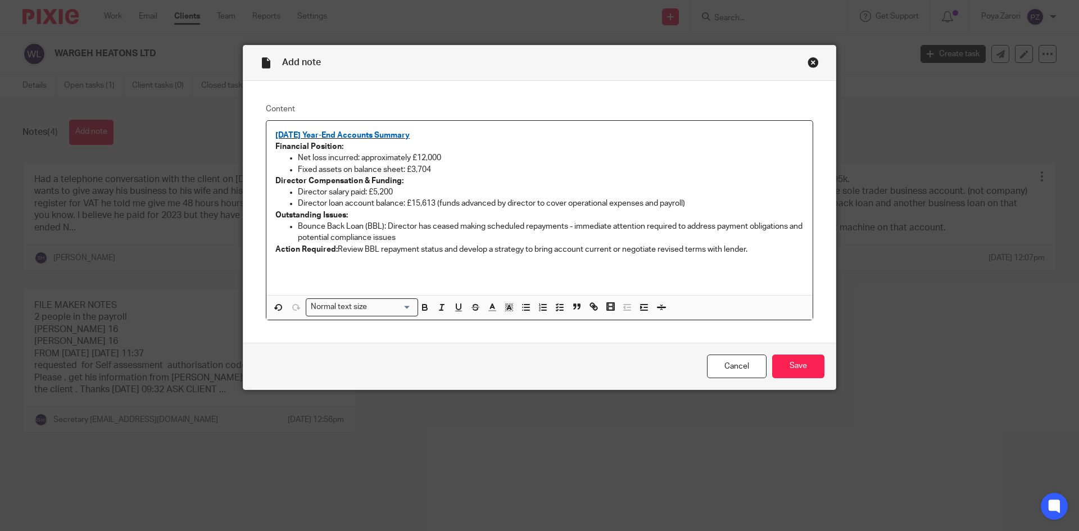
drag, startPoint x: 607, startPoint y: 249, endPoint x: 750, endPoint y: 251, distance: 142.8
click at [752, 249] on p "Action Required: Review BBL repayment status and develop a strategy to bring ac…" at bounding box center [539, 249] width 528 height 11
click at [706, 292] on div "November 2024 Year-End Accounts Summary Financial Position: Net loss incurred: …" at bounding box center [539, 208] width 546 height 174
click at [789, 365] on input "Save" at bounding box center [798, 367] width 52 height 24
drag, startPoint x: 750, startPoint y: 253, endPoint x: 256, endPoint y: 138, distance: 507.9
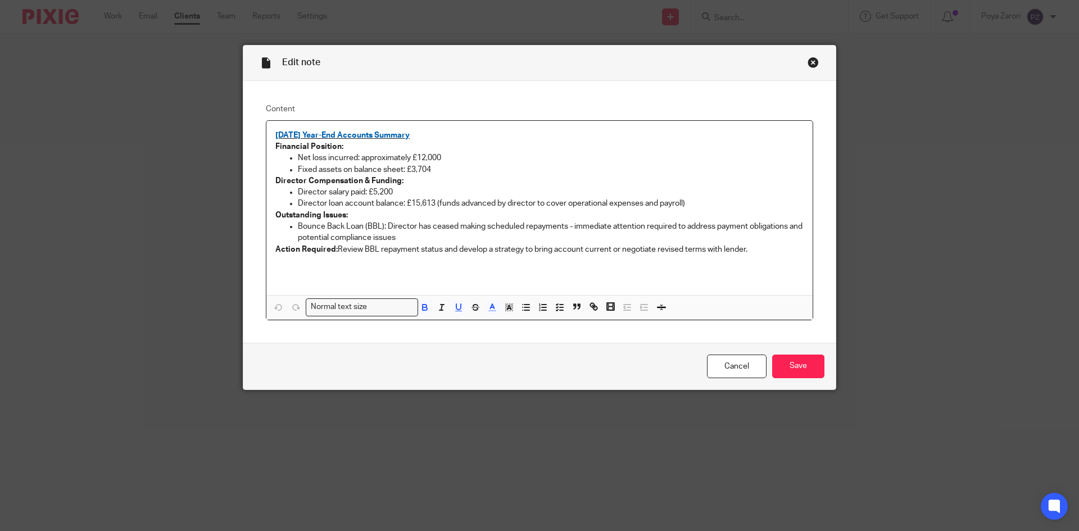
click at [256, 138] on div "Content [DATE] Year-End Accounts Summary Financial Position: Net loss incurred:…" at bounding box center [539, 212] width 593 height 262
copy div "[DATE] Year-End Accounts Summary Financial Position: Net loss incurred: approxi…"
click at [723, 282] on div "[DATE] Year-End Accounts Summary Financial Position: Net loss incurred: approxi…" at bounding box center [539, 208] width 546 height 174
click at [794, 359] on input "Save" at bounding box center [798, 367] width 52 height 24
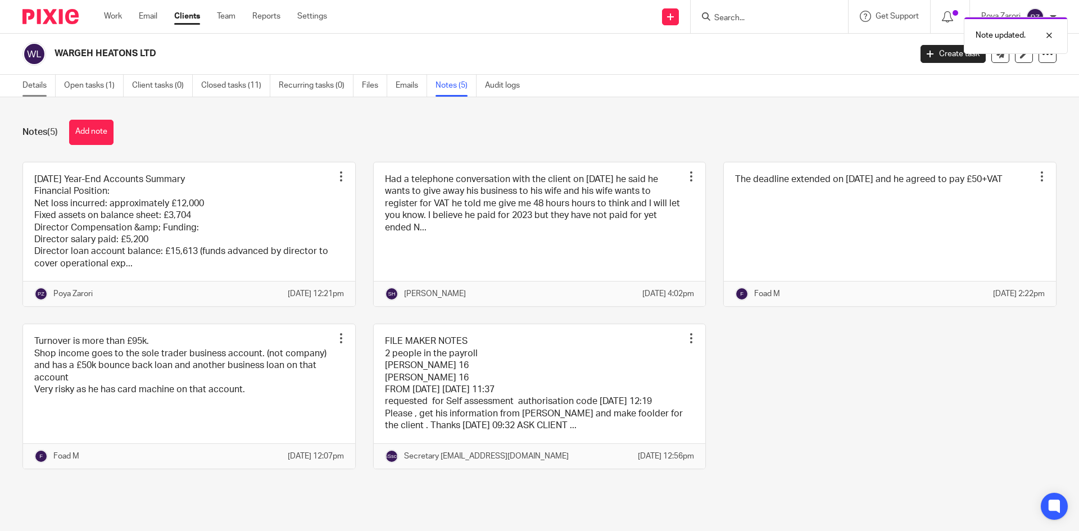
click at [42, 85] on link "Details" at bounding box center [38, 86] width 33 height 22
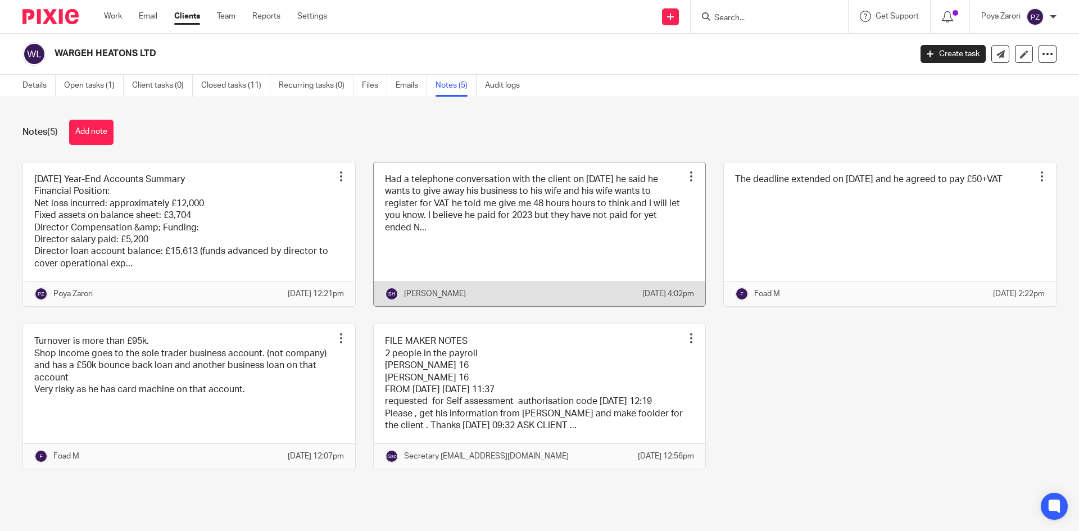
scroll to position [2, 0]
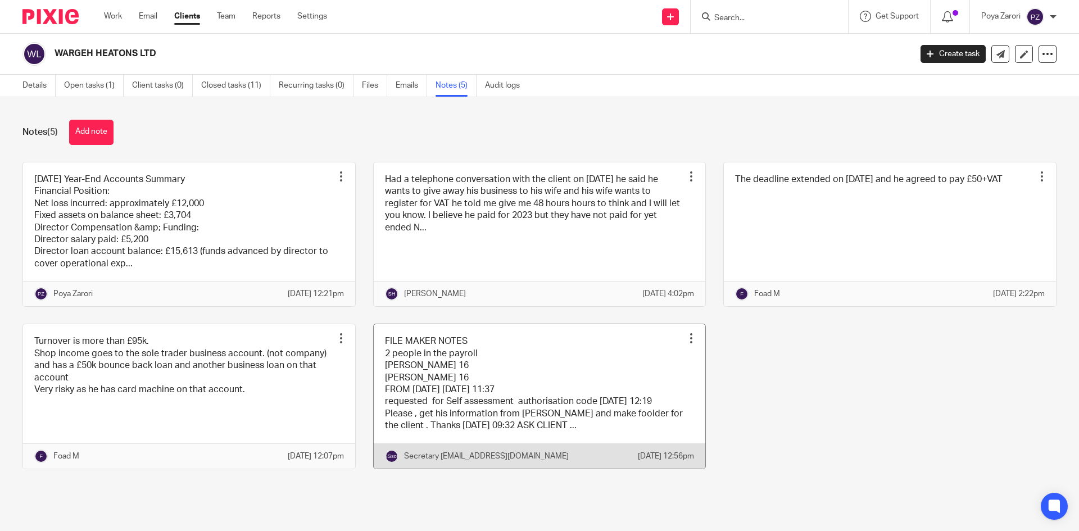
click at [567, 393] on link at bounding box center [540, 396] width 332 height 144
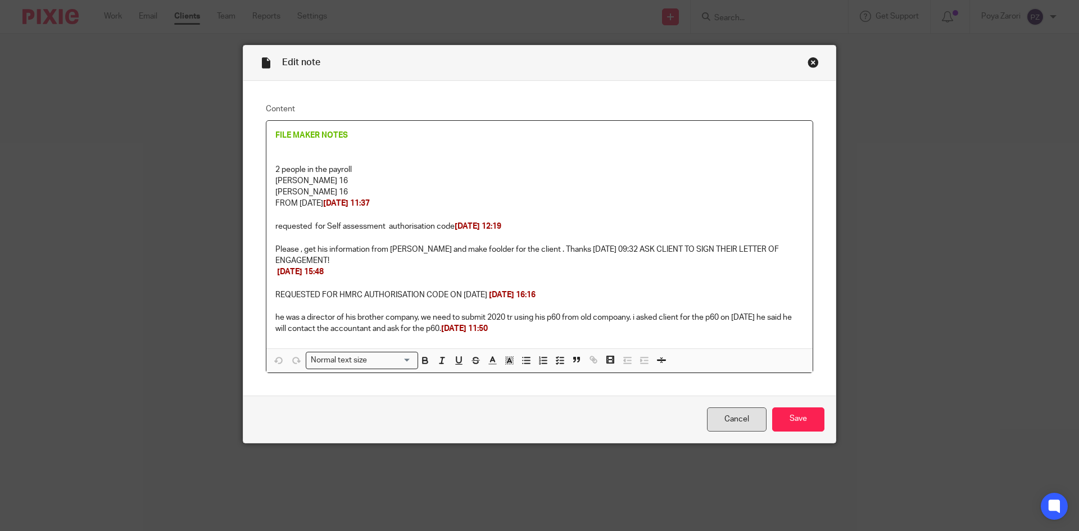
click at [720, 414] on link "Cancel" at bounding box center [737, 420] width 60 height 24
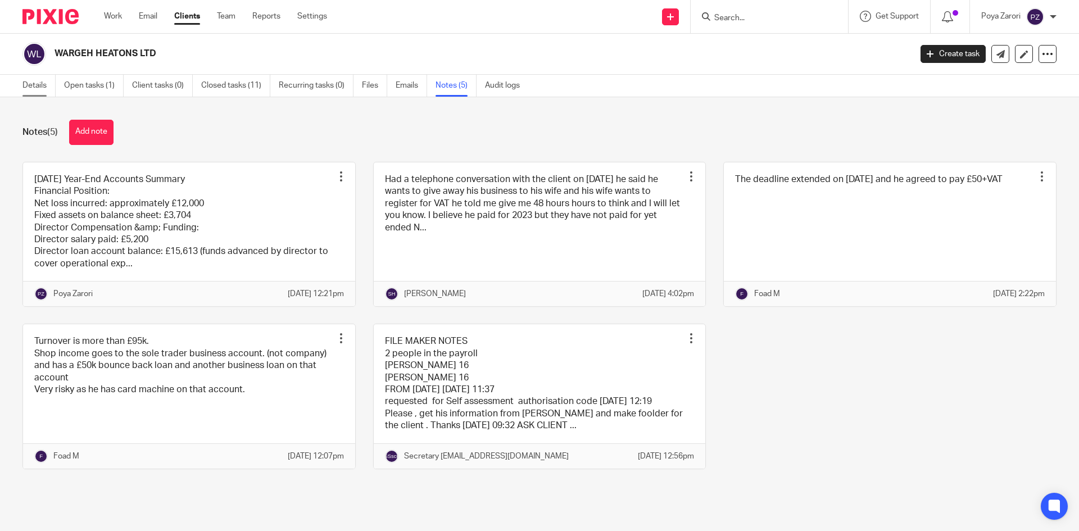
click at [39, 84] on link "Details" at bounding box center [38, 86] width 33 height 22
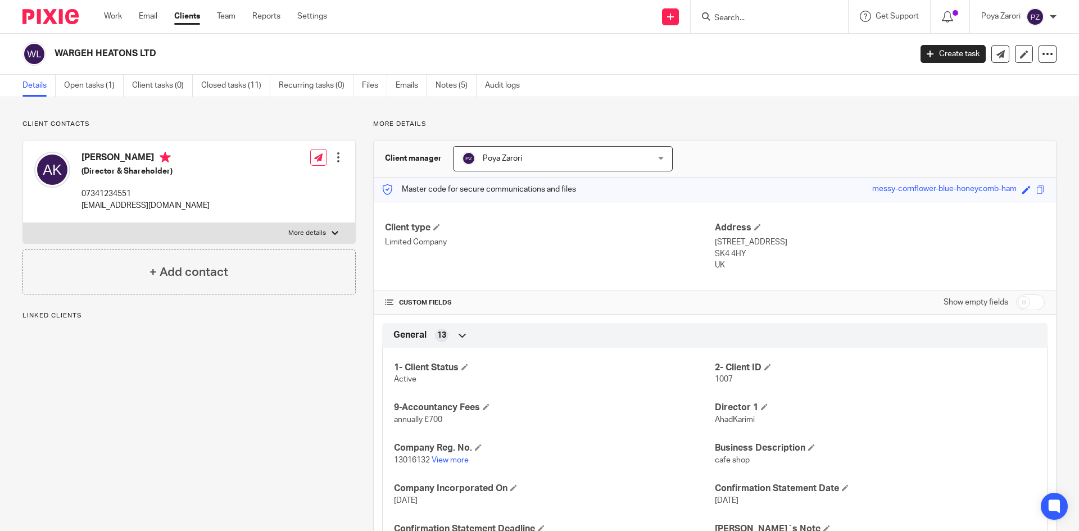
click at [328, 223] on label "More details" at bounding box center [189, 233] width 332 height 20
click at [23, 223] on input "More details" at bounding box center [22, 223] width 1 height 1
checkbox input "true"
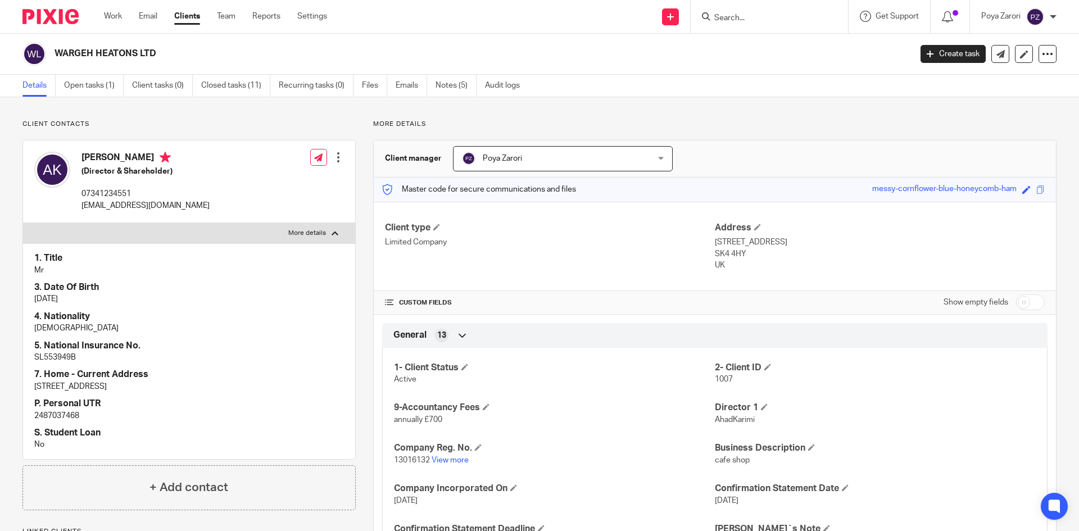
scroll to position [112, 0]
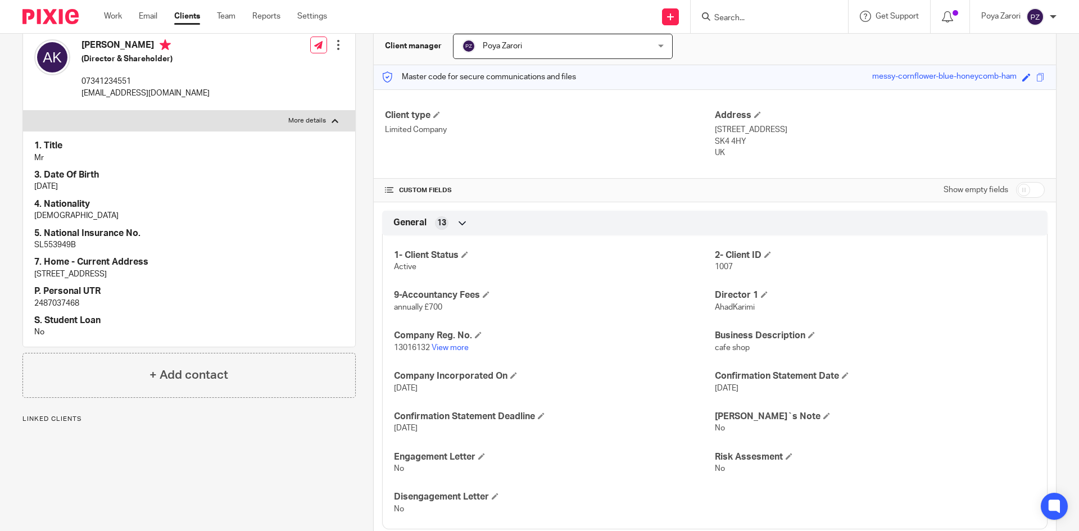
click at [69, 303] on p "2487037468" at bounding box center [189, 303] width 310 height 11
copy p "2487037468"
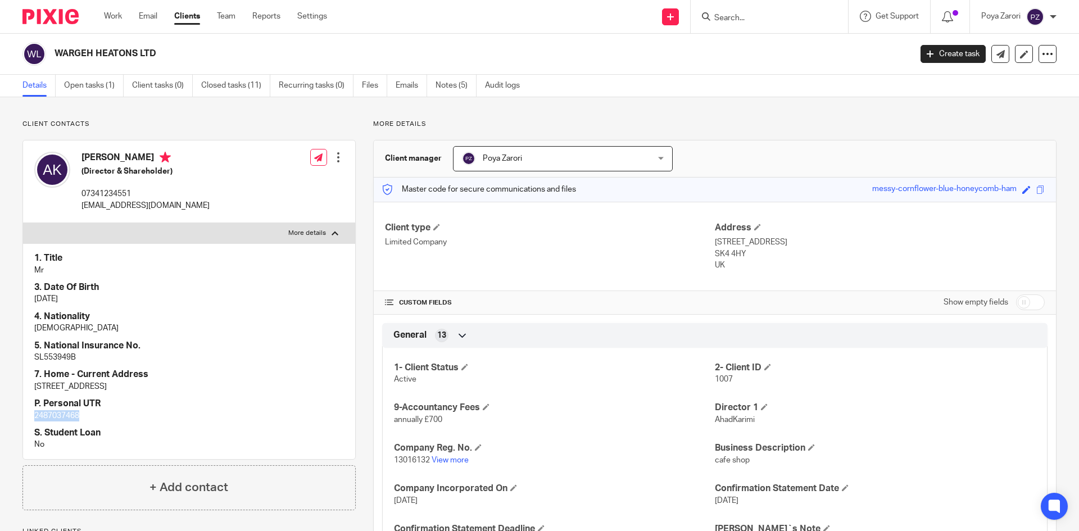
click at [1028, 300] on input "checkbox" at bounding box center [1030, 303] width 29 height 16
checkbox input "true"
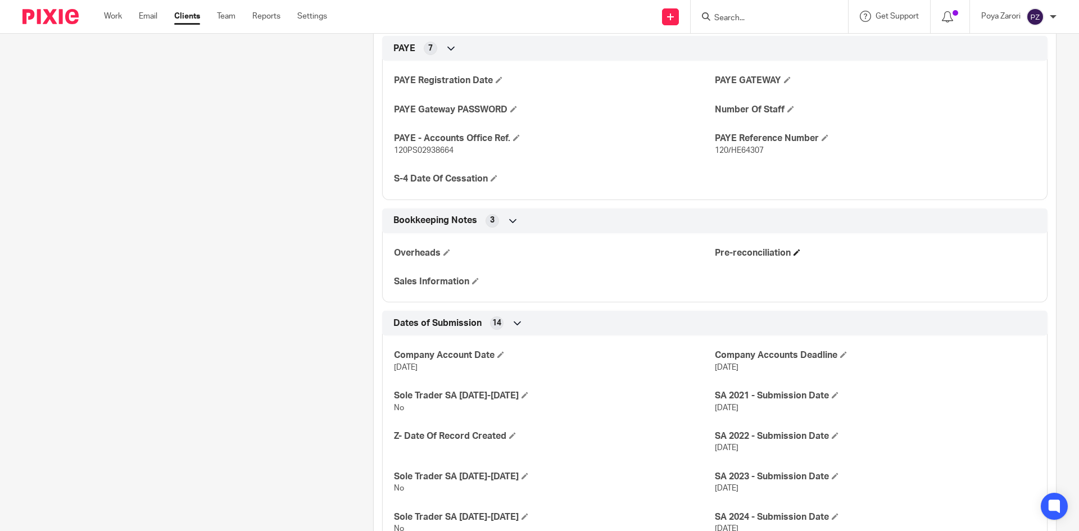
scroll to position [1445, 0]
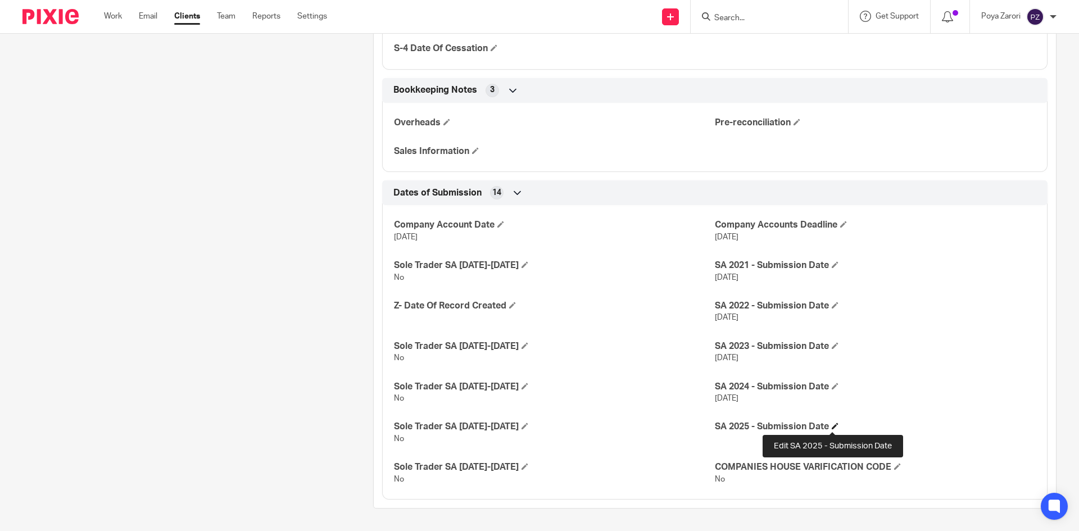
click at [835, 426] on span at bounding box center [835, 426] width 7 height 7
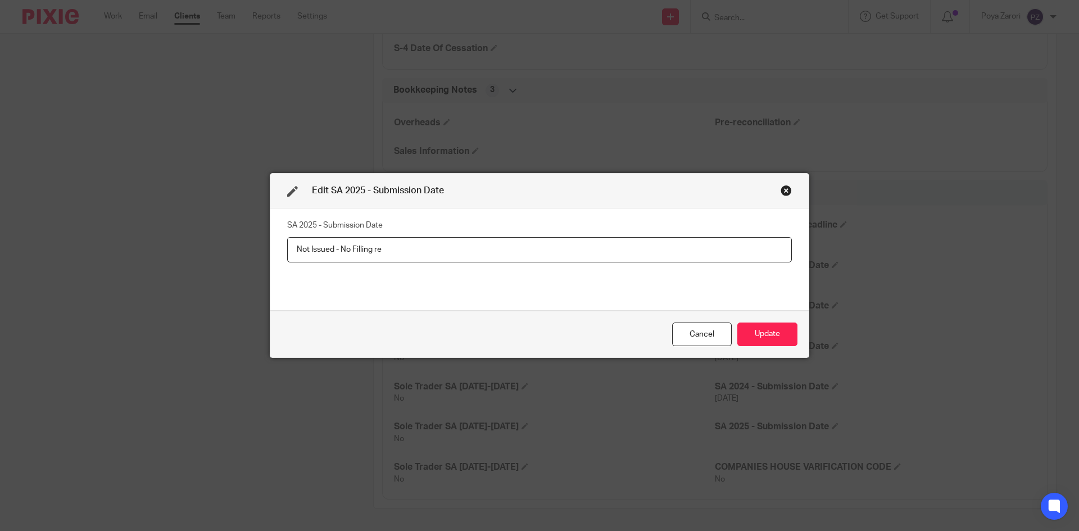
click at [401, 254] on input "Not Issued - No Filling re" at bounding box center [539, 249] width 505 height 25
type input "Not Issued - No Filling required"
click at [783, 334] on button "Update" at bounding box center [768, 335] width 60 height 24
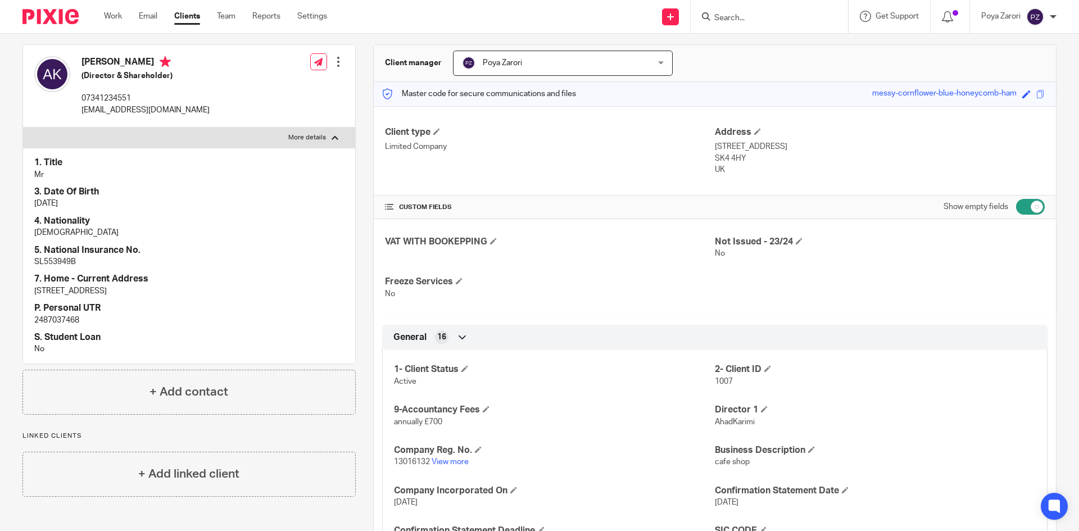
scroll to position [0, 0]
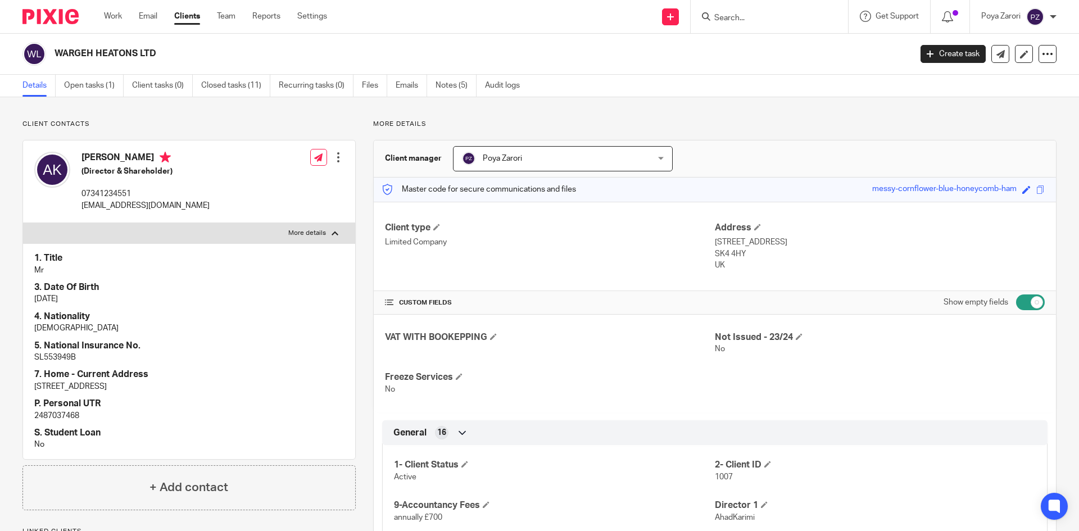
drag, startPoint x: 160, startPoint y: 53, endPoint x: 52, endPoint y: 51, distance: 107.9
click at [52, 51] on div "WARGEH HEATONS LTD" at bounding box center [462, 54] width 881 height 24
copy h2 "WARGEH HEATONS LTD"
